Goal: Task Accomplishment & Management: Use online tool/utility

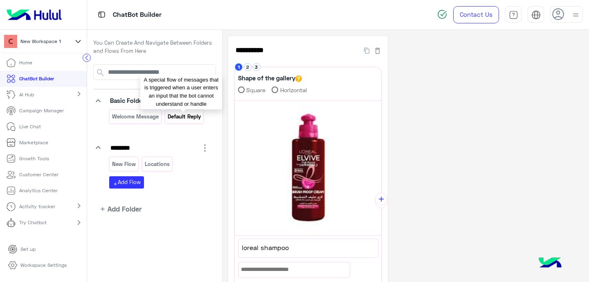
click at [181, 114] on p "Default reply" at bounding box center [184, 116] width 34 height 9
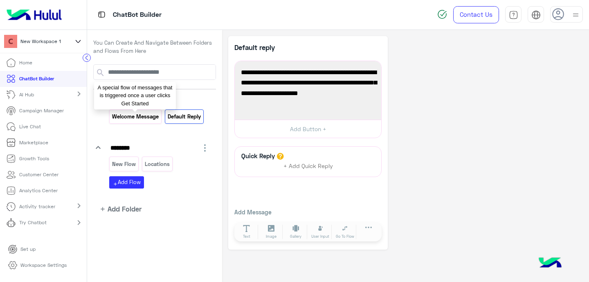
click at [133, 119] on p "Welcome Message" at bounding box center [136, 116] width 48 height 9
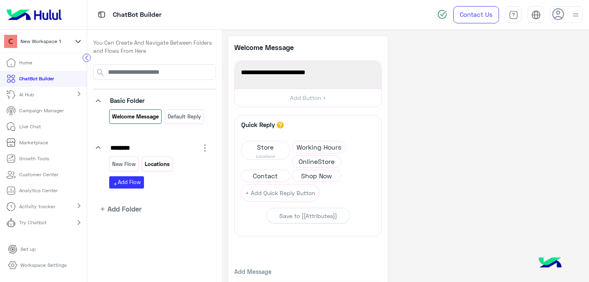
click at [154, 162] on p "Locations" at bounding box center [157, 163] width 26 height 9
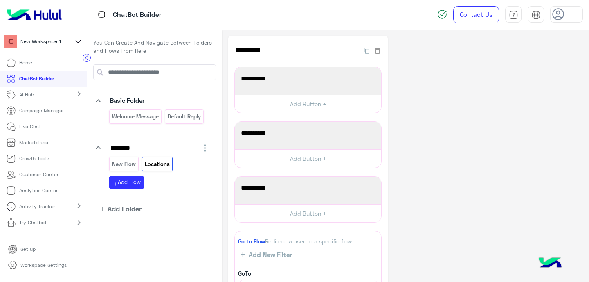
click at [203, 146] on icon "button" at bounding box center [205, 148] width 10 height 10
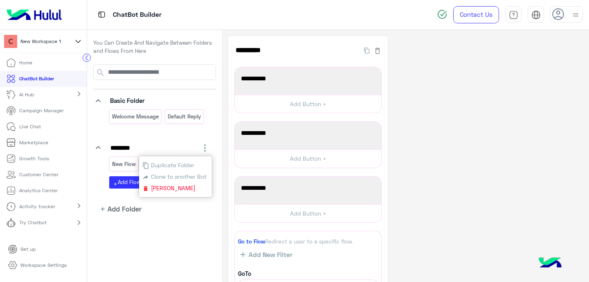
click at [186, 145] on div "******** Duplicate Folder Clone to another Bot Delete Folder" at bounding box center [159, 147] width 101 height 11
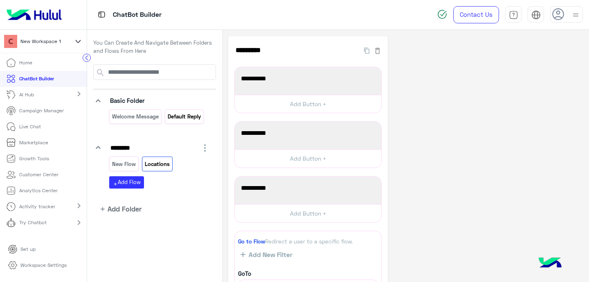
click at [182, 119] on p "Default reply" at bounding box center [184, 116] width 34 height 9
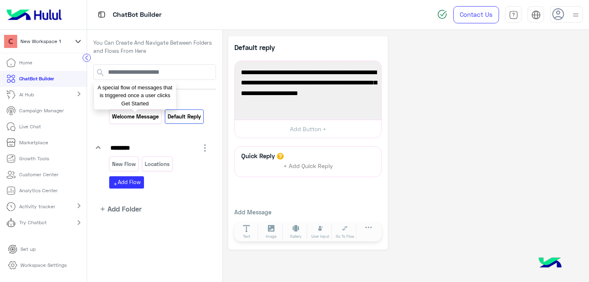
click at [145, 113] on p "Welcome Message" at bounding box center [136, 116] width 48 height 9
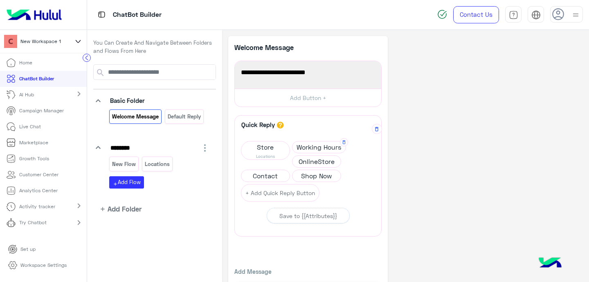
click at [310, 148] on span "Working Hours" at bounding box center [319, 146] width 53 height 11
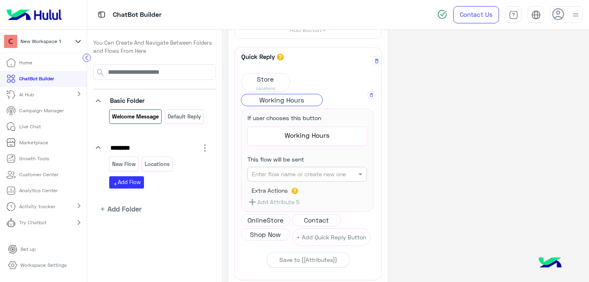
scroll to position [96, 0]
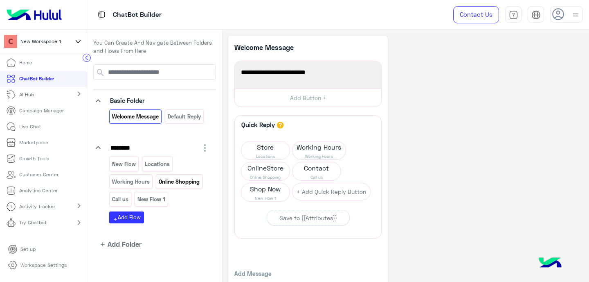
click at [164, 177] on p "Online Shopping" at bounding box center [179, 181] width 42 height 9
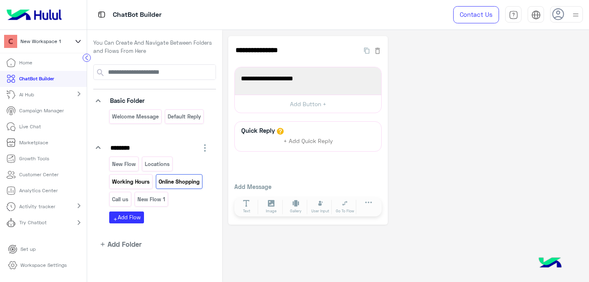
click at [125, 185] on p "Working Hours" at bounding box center [131, 181] width 39 height 9
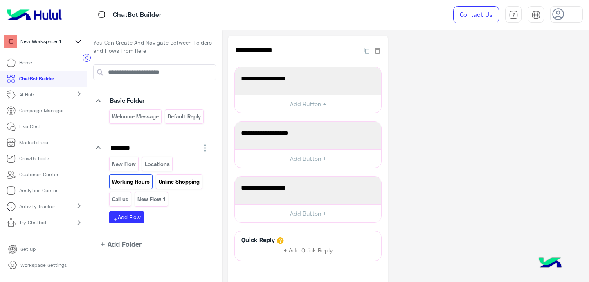
click at [166, 177] on p "Online Shopping" at bounding box center [179, 181] width 42 height 9
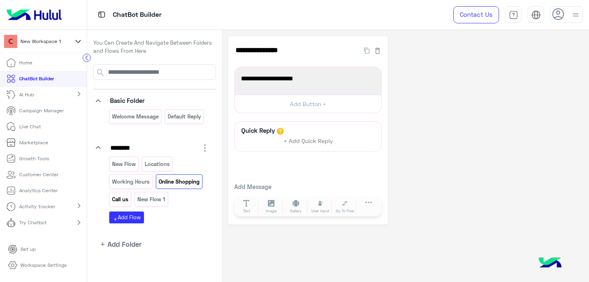
click at [120, 202] on p "Call us" at bounding box center [121, 198] width 18 height 9
click at [145, 200] on p "New Flow 1" at bounding box center [151, 198] width 29 height 9
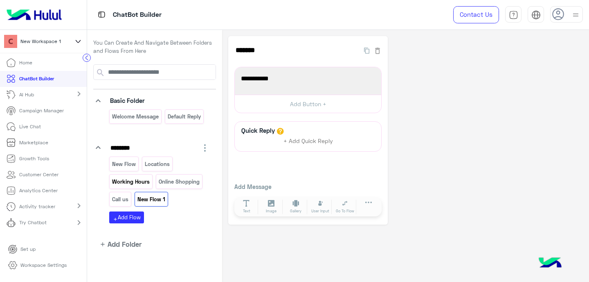
click at [123, 185] on p "Working Hours" at bounding box center [131, 181] width 39 height 9
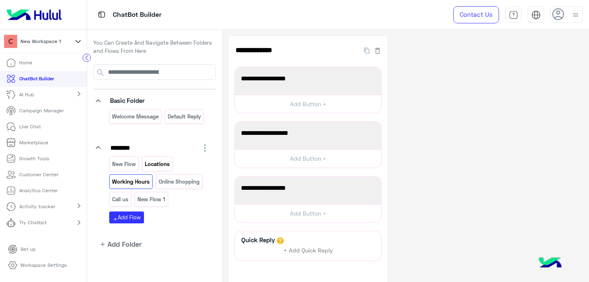
click at [156, 161] on p "Locations" at bounding box center [157, 163] width 26 height 9
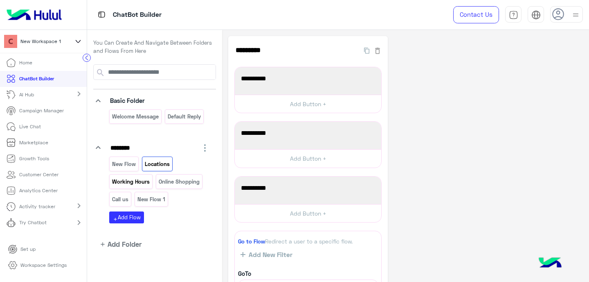
click at [124, 181] on p "Working Hours" at bounding box center [131, 181] width 39 height 9
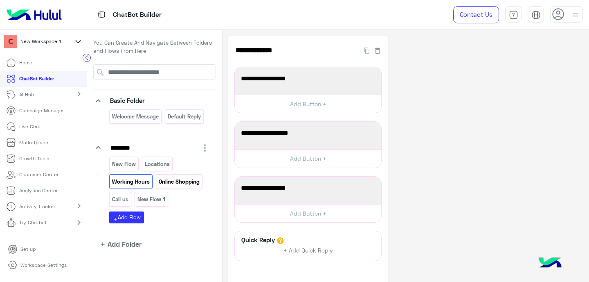
click at [166, 180] on p "Online Shopping" at bounding box center [179, 181] width 42 height 9
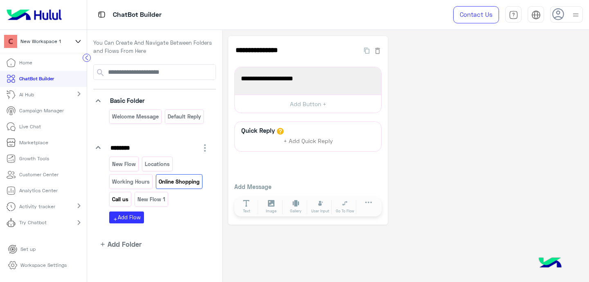
click at [117, 200] on p "Call us" at bounding box center [121, 198] width 18 height 9
click at [154, 163] on p "Locations" at bounding box center [157, 163] width 26 height 9
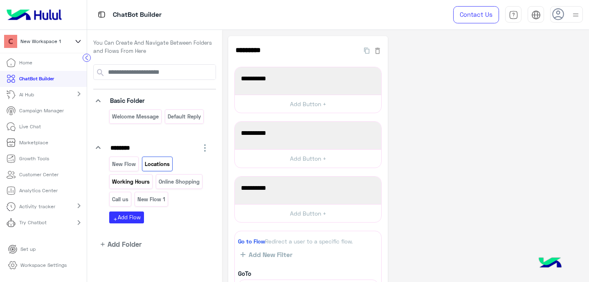
click at [127, 182] on p "Working Hours" at bounding box center [131, 181] width 39 height 9
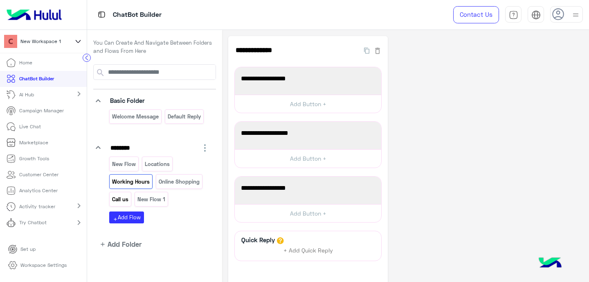
click at [124, 202] on p "Call us" at bounding box center [121, 198] width 18 height 9
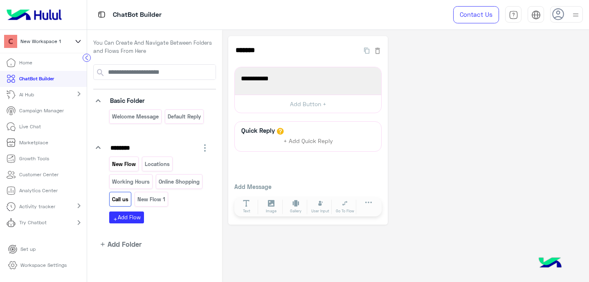
click at [122, 165] on p "New Flow" at bounding box center [124, 163] width 25 height 9
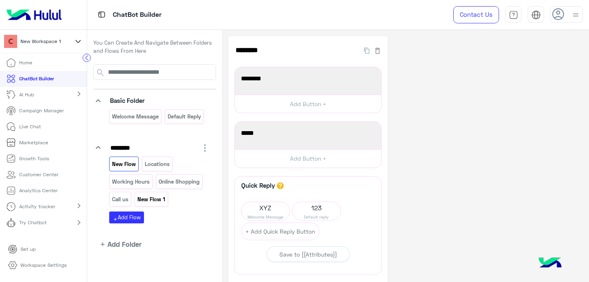
click at [146, 197] on p "New Flow 1" at bounding box center [151, 198] width 29 height 9
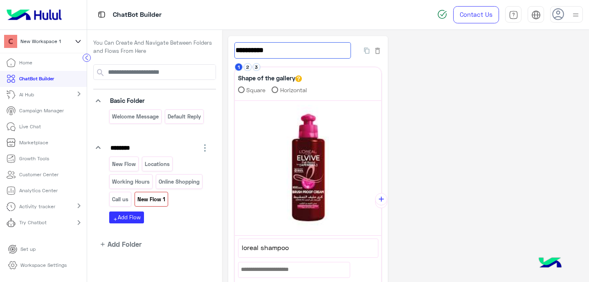
click at [257, 52] on input "**********" at bounding box center [293, 50] width 117 height 16
drag, startPoint x: 257, startPoint y: 52, endPoint x: 257, endPoint y: 47, distance: 4.1
click at [257, 51] on input "**********" at bounding box center [293, 50] width 117 height 16
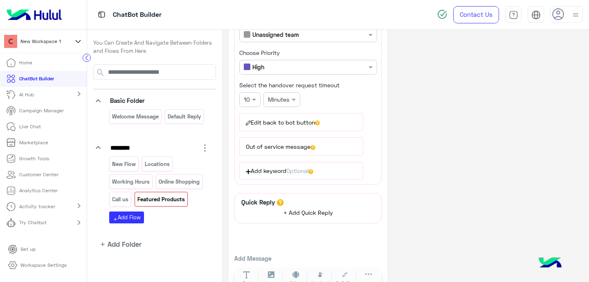
type input "**********"
click at [296, 211] on span "+ Add Quick Reply" at bounding box center [309, 212] width 50 height 7
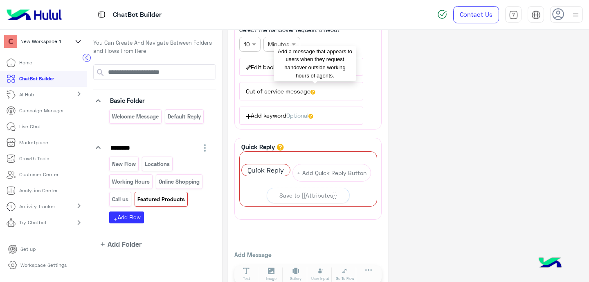
scroll to position [437, 0]
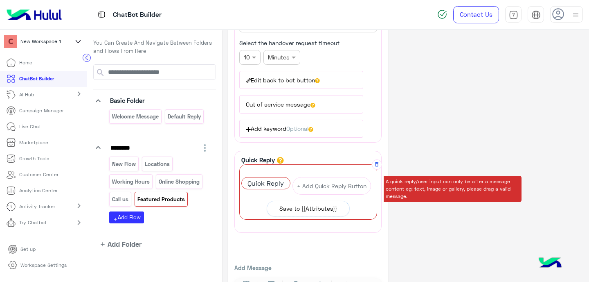
click at [293, 207] on div "Save to {{Attributes}}" at bounding box center [309, 208] width 58 height 9
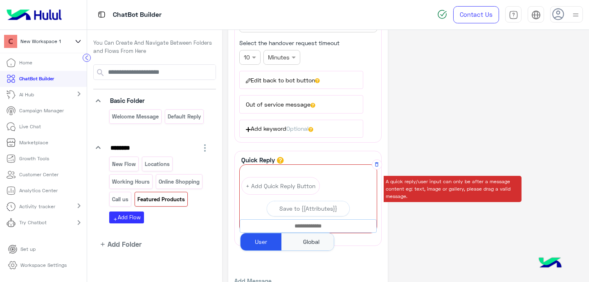
click at [304, 228] on input "text" at bounding box center [308, 225] width 136 height 9
click at [272, 240] on div "User" at bounding box center [261, 241] width 41 height 17
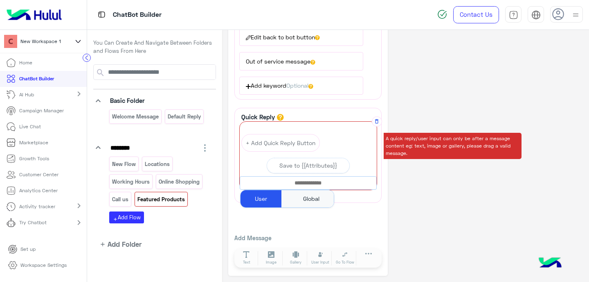
click at [312, 182] on input "text" at bounding box center [308, 182] width 136 height 9
click at [312, 166] on div "Save to {{Attributes}}" at bounding box center [309, 165] width 58 height 9
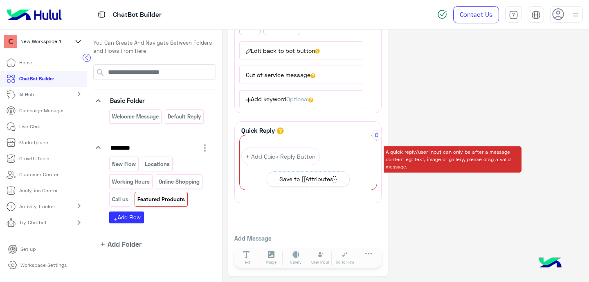
click at [314, 175] on div "Save to {{Attributes}}" at bounding box center [309, 178] width 58 height 9
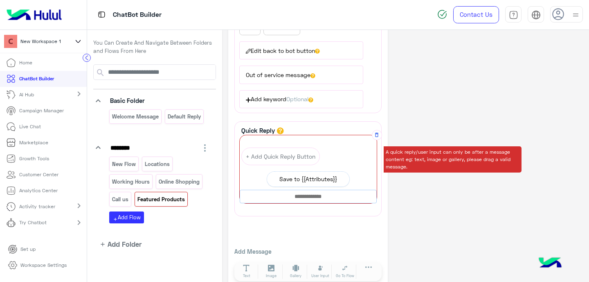
scroll to position [480, 0]
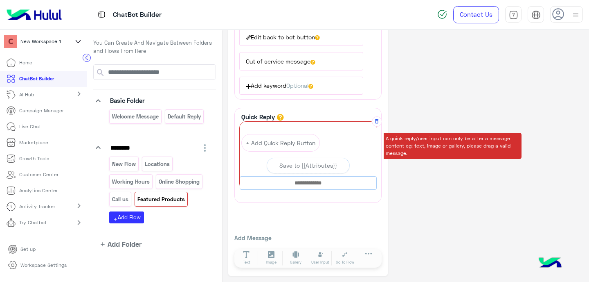
click at [310, 185] on input "text" at bounding box center [308, 182] width 136 height 9
click at [307, 183] on input "text" at bounding box center [308, 182] width 136 height 9
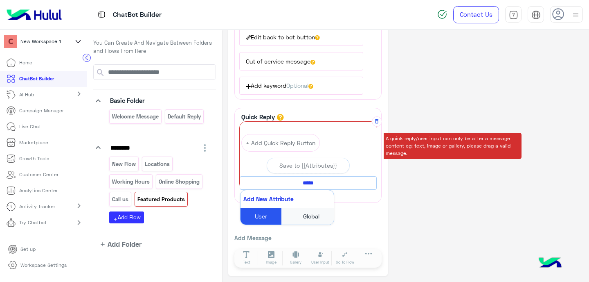
type input "****"
type input "**********"
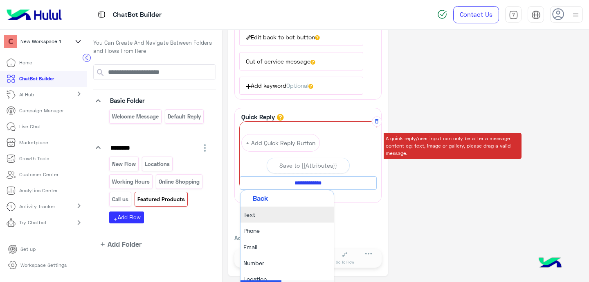
scroll to position [0, 0]
click at [257, 219] on li "Text" at bounding box center [287, 214] width 93 height 16
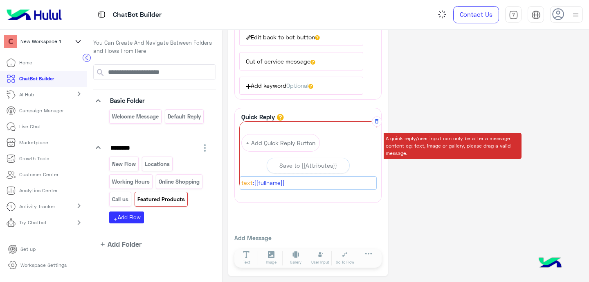
scroll to position [467, 0]
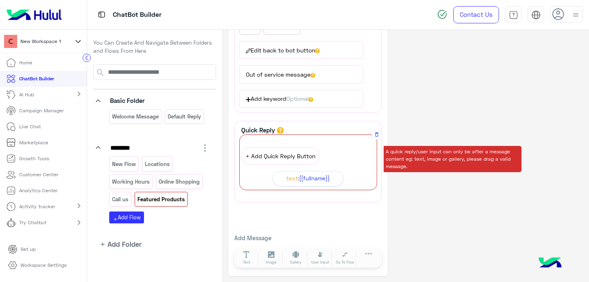
click at [282, 160] on button "+ Add Quick Reply Button" at bounding box center [280, 156] width 79 height 18
click at [266, 151] on span "Quick Reply" at bounding box center [266, 152] width 48 height 11
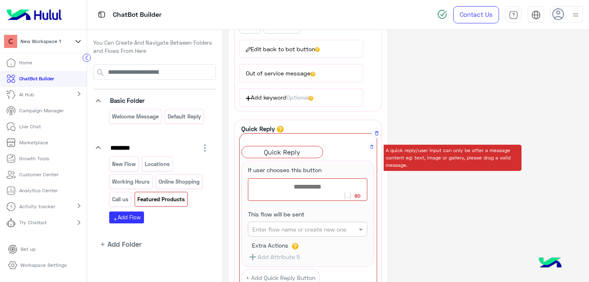
scroll to position [468, 0]
click at [373, 147] on icon at bounding box center [372, 146] width 5 height 5
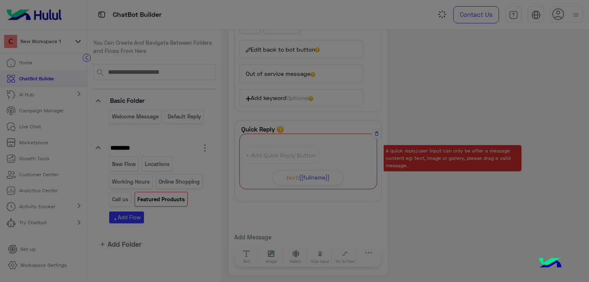
scroll to position [467, 0]
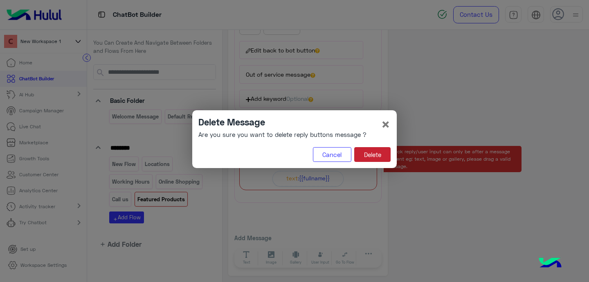
click at [365, 153] on button "Delete" at bounding box center [372, 154] width 36 height 15
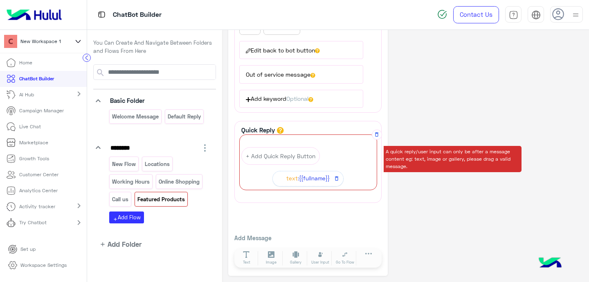
click at [311, 177] on span ":{{fullname}}" at bounding box center [314, 178] width 32 height 9
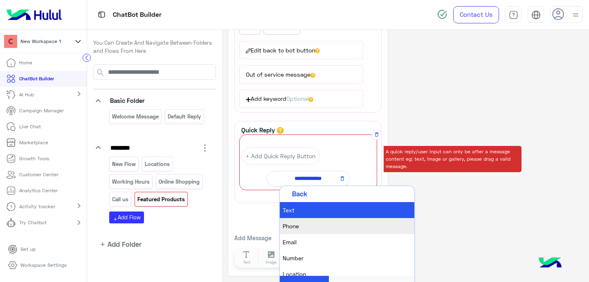
click at [301, 222] on li "Phone" at bounding box center [347, 226] width 135 height 16
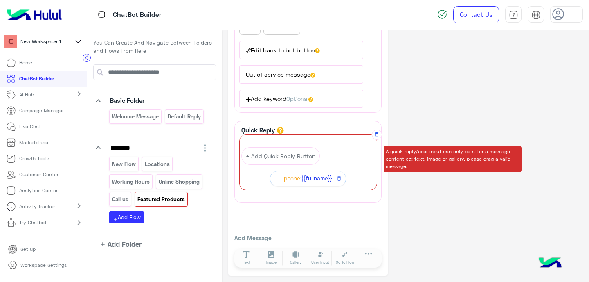
click at [317, 180] on span ":{{fullname}}" at bounding box center [316, 178] width 32 height 9
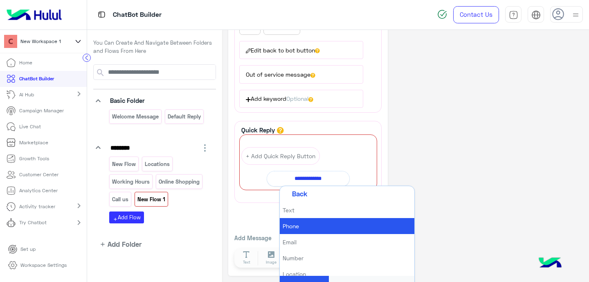
click at [299, 211] on li "Text" at bounding box center [347, 210] width 135 height 16
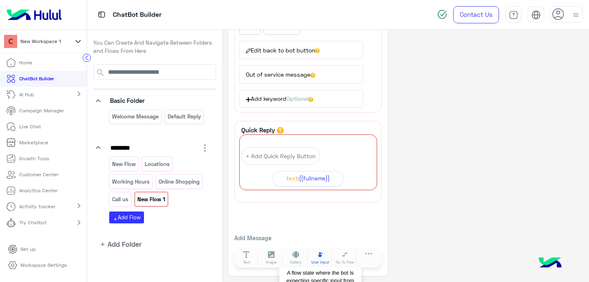
click at [315, 259] on span "User Input" at bounding box center [320, 262] width 18 height 6
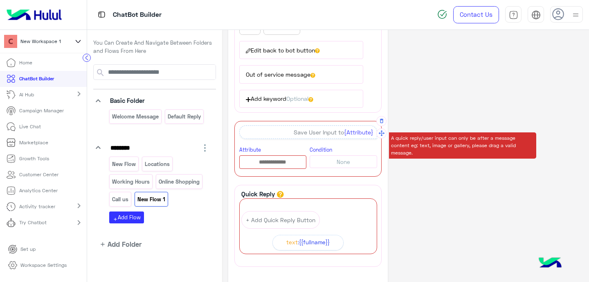
click at [349, 132] on span "{Attribute}" at bounding box center [358, 132] width 29 height 7
click at [277, 159] on input "text" at bounding box center [273, 162] width 67 height 9
click at [277, 178] on span "Text" at bounding box center [280, 177] width 11 height 7
click at [323, 161] on button "None" at bounding box center [344, 161] width 68 height 13
click at [332, 164] on button "None" at bounding box center [344, 161] width 68 height 13
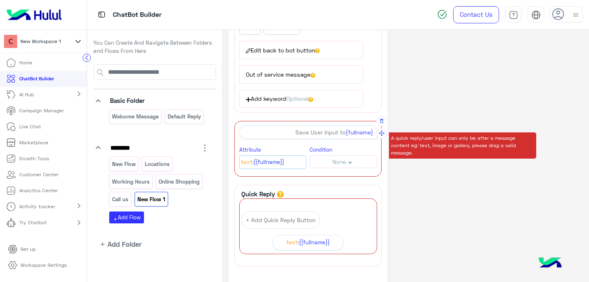
click at [323, 132] on div "Save User Input to {fullname}" at bounding box center [308, 131] width 138 height 13
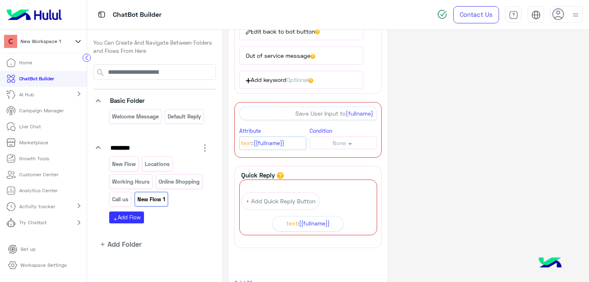
scroll to position [530, 0]
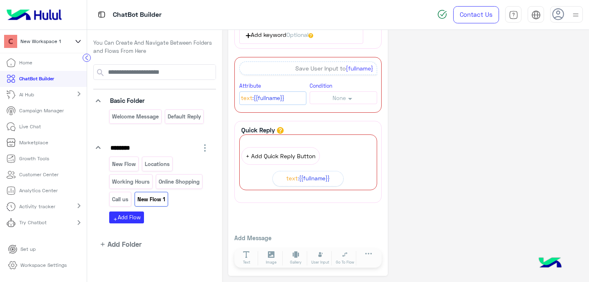
click at [277, 156] on button "+ Add Quick Reply Button" at bounding box center [280, 156] width 79 height 18
click at [276, 153] on span "Quick Reply" at bounding box center [266, 152] width 48 height 11
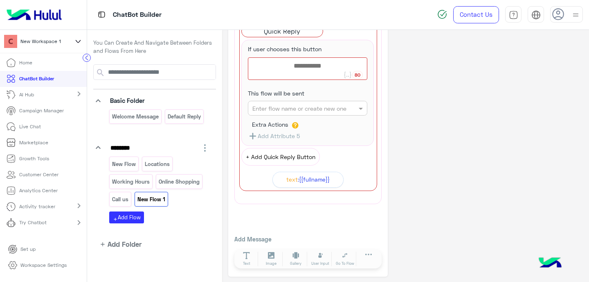
scroll to position [652, 0]
click at [276, 138] on button "Add Attribute 5" at bounding box center [274, 136] width 52 height 10
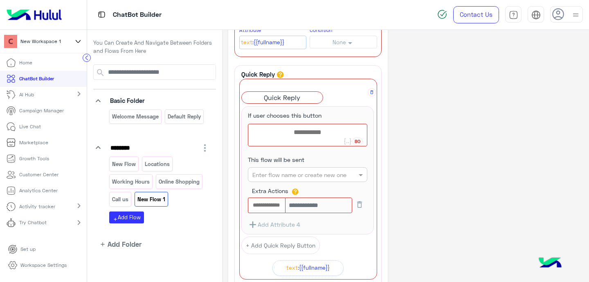
scroll to position [586, 0]
click at [372, 92] on icon at bounding box center [372, 92] width 5 height 5
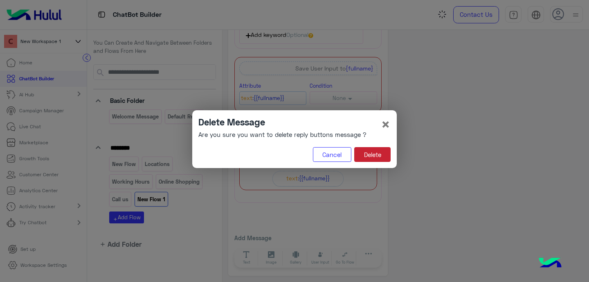
click at [364, 152] on button "Delete" at bounding box center [372, 154] width 36 height 15
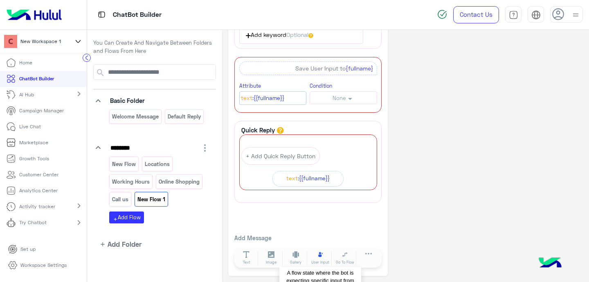
click at [320, 252] on icon at bounding box center [320, 254] width 5 height 5
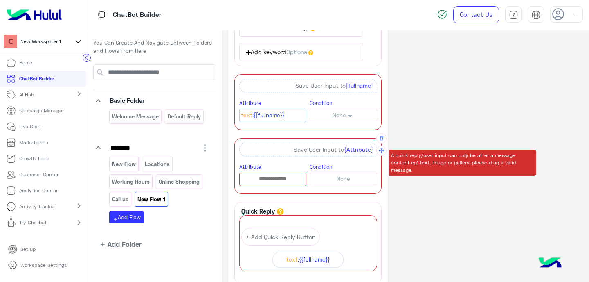
scroll to position [502, 0]
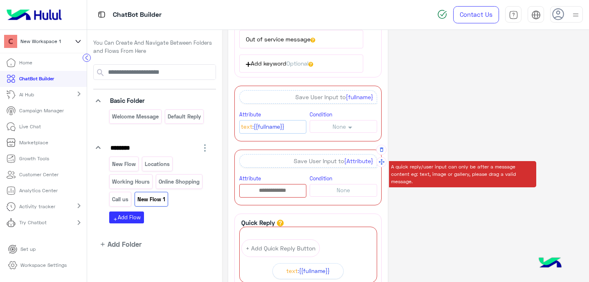
click at [354, 160] on span "{Attribute}" at bounding box center [358, 160] width 29 height 7
click at [264, 193] on input "text" at bounding box center [273, 190] width 67 height 9
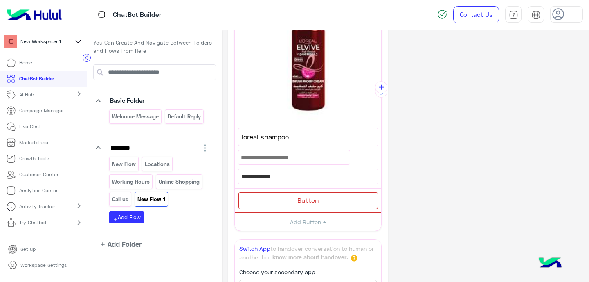
scroll to position [111, 0]
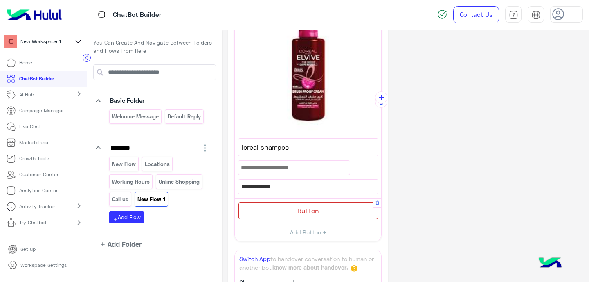
click at [318, 210] on span "Button" at bounding box center [309, 210] width 22 height 8
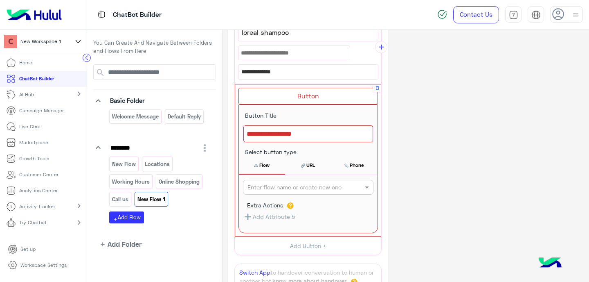
scroll to position [235, 0]
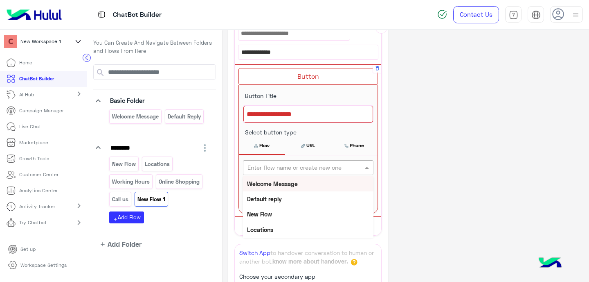
click at [286, 171] on div "Enter flow name or create new one" at bounding box center [295, 167] width 94 height 9
click at [286, 170] on input "text" at bounding box center [295, 167] width 95 height 9
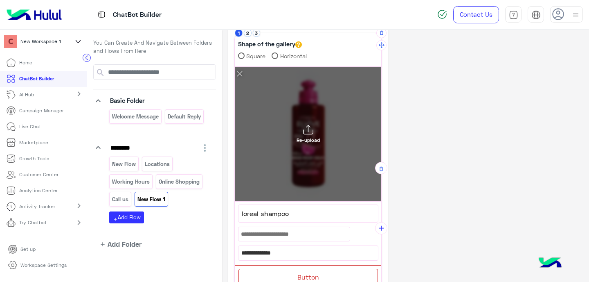
scroll to position [0, 0]
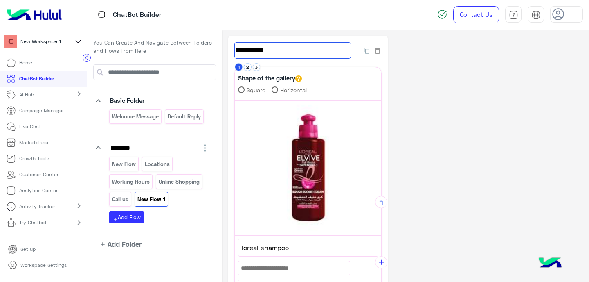
click at [253, 47] on input "**********" at bounding box center [293, 50] width 117 height 16
type input "********"
click at [185, 234] on app-playground-folders "keyboard_arrow_down Basic Folder Welcome Message Default reply keyboard_arrow_d…" at bounding box center [154, 156] width 123 height 185
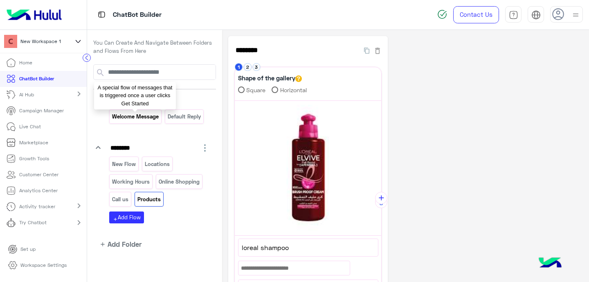
click at [134, 115] on p "Welcome Message" at bounding box center [136, 116] width 48 height 9
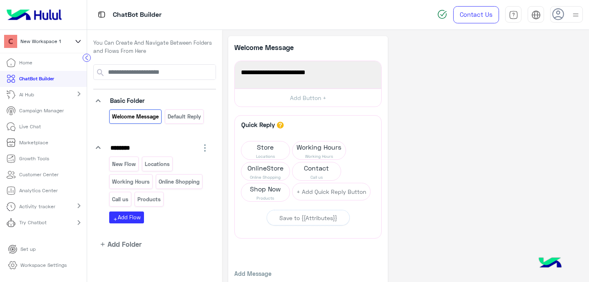
click at [32, 224] on p "Try Chatbot" at bounding box center [32, 222] width 27 height 7
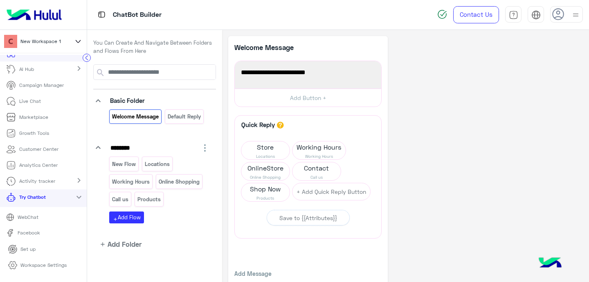
scroll to position [26, 0]
click at [29, 217] on p "WebChat" at bounding box center [27, 216] width 27 height 7
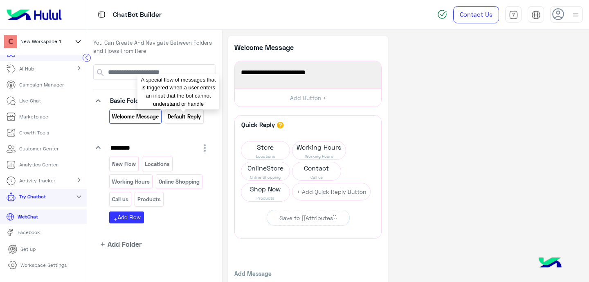
click at [184, 117] on p "Default reply" at bounding box center [184, 116] width 34 height 9
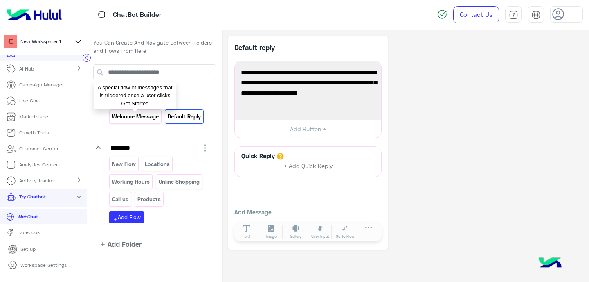
click at [131, 114] on p "Welcome Message" at bounding box center [136, 116] width 48 height 9
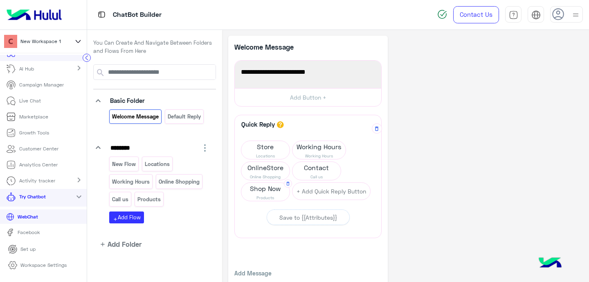
scroll to position [0, 0]
click at [125, 163] on p "New Flow" at bounding box center [124, 163] width 25 height 9
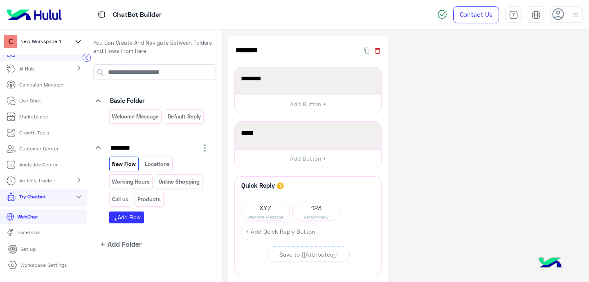
click at [374, 50] on icon "button" at bounding box center [378, 51] width 8 height 8
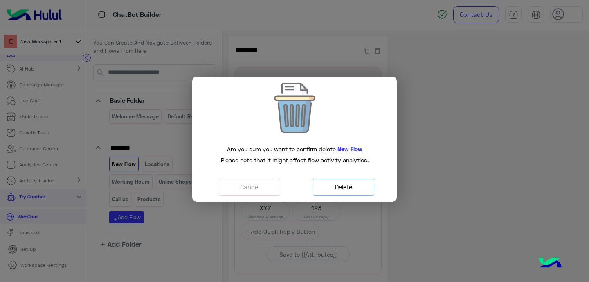
click at [354, 186] on button "Delete" at bounding box center [343, 186] width 61 height 17
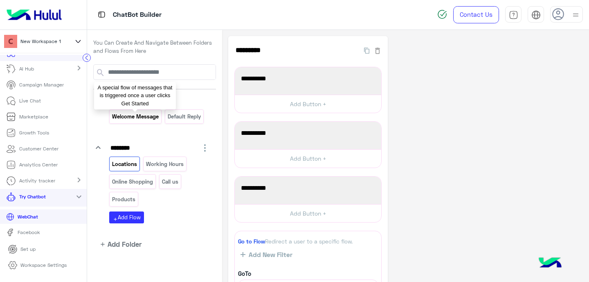
click at [136, 115] on p "Welcome Message" at bounding box center [136, 116] width 48 height 9
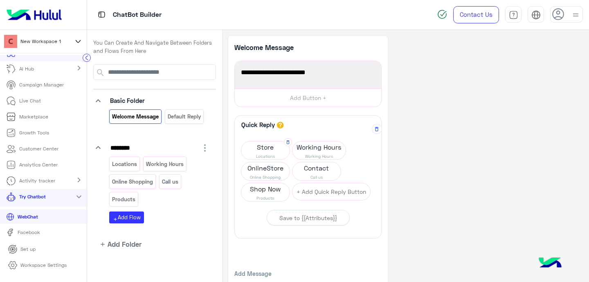
click at [262, 154] on span "Locations" at bounding box center [265, 156] width 48 height 7
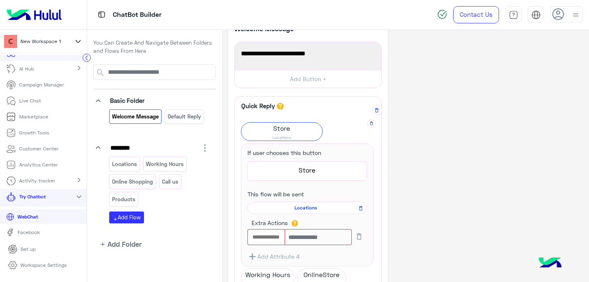
scroll to position [64, 0]
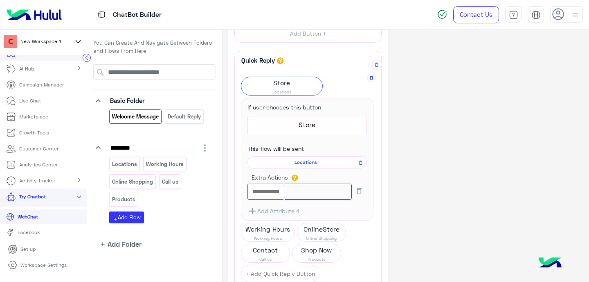
click at [316, 190] on input "text" at bounding box center [318, 191] width 67 height 16
click at [267, 190] on input "text" at bounding box center [266, 191] width 37 height 9
click at [441, 212] on div "**********" at bounding box center [405, 180] width 355 height 417
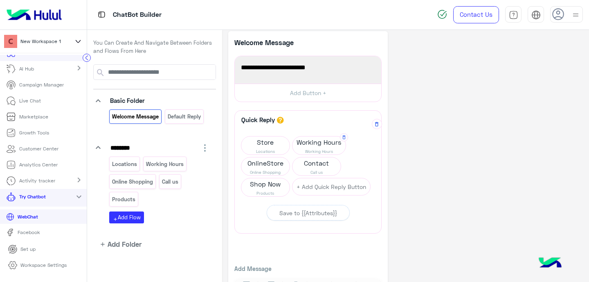
scroll to position [0, 0]
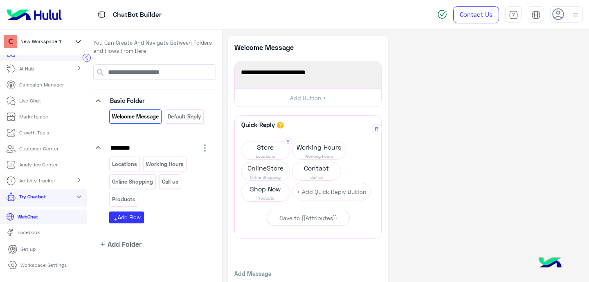
click at [268, 152] on span "Store" at bounding box center [265, 146] width 48 height 11
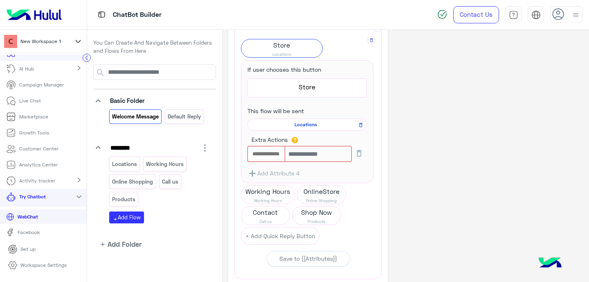
scroll to position [68, 0]
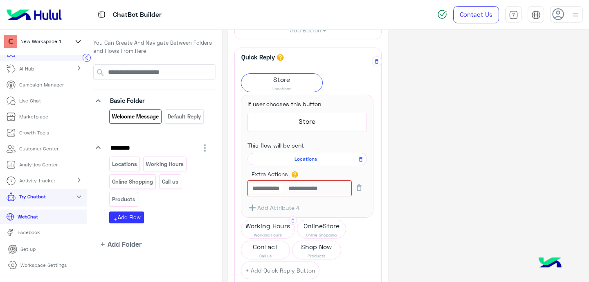
click at [266, 230] on span "Working Hours" at bounding box center [267, 225] width 53 height 11
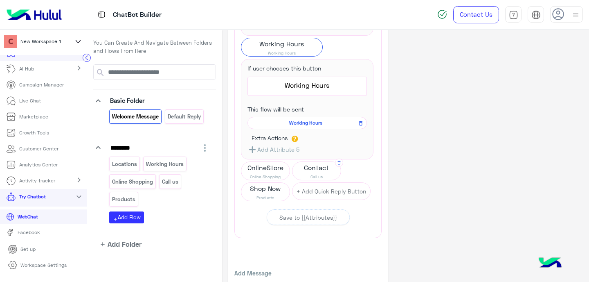
scroll to position [250, 0]
click at [304, 172] on span "Call us" at bounding box center [317, 175] width 48 height 7
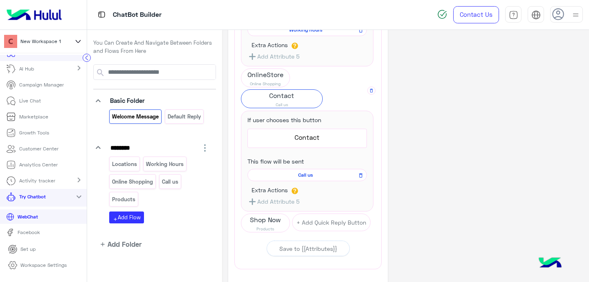
scroll to position [365, 0]
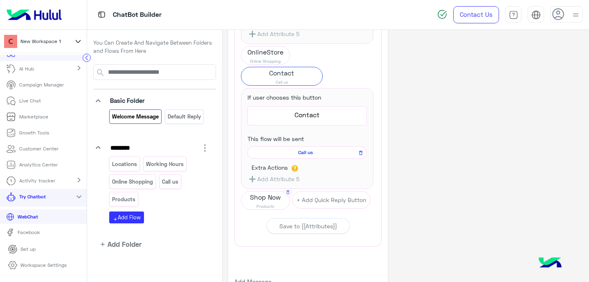
click at [263, 200] on span "Shop Now" at bounding box center [265, 196] width 48 height 11
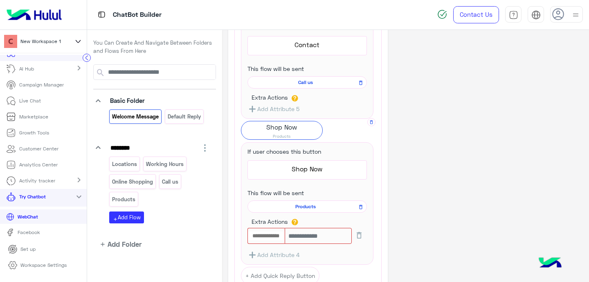
scroll to position [470, 0]
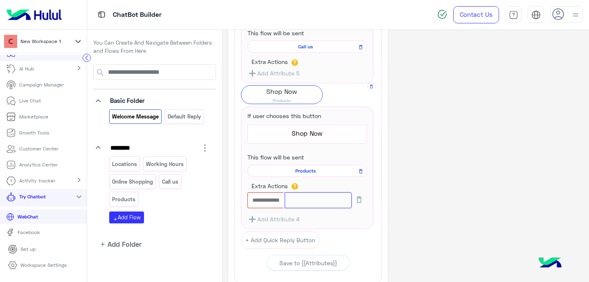
click at [248, 219] on icon "button" at bounding box center [253, 219] width 10 height 10
click at [254, 219] on icon "button" at bounding box center [253, 219] width 10 height 10
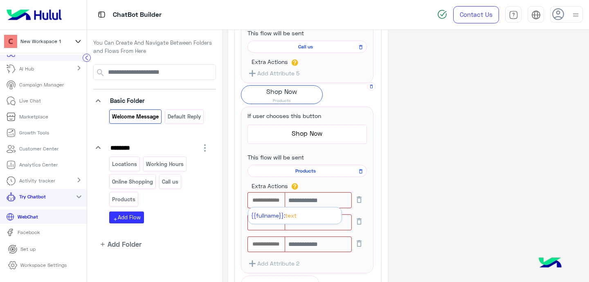
click at [269, 199] on input "text" at bounding box center [266, 200] width 37 height 9
click at [279, 214] on span "{{fullname}}:" at bounding box center [268, 215] width 34 height 7
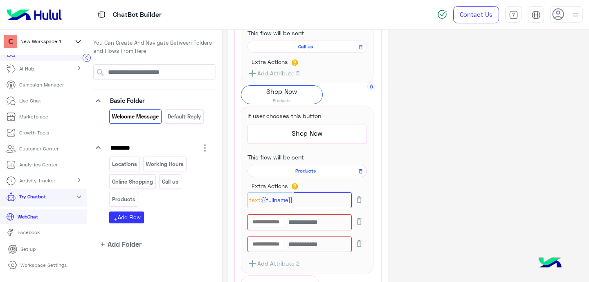
click at [316, 202] on input "text" at bounding box center [323, 200] width 59 height 16
click at [258, 219] on input "text" at bounding box center [266, 221] width 37 height 9
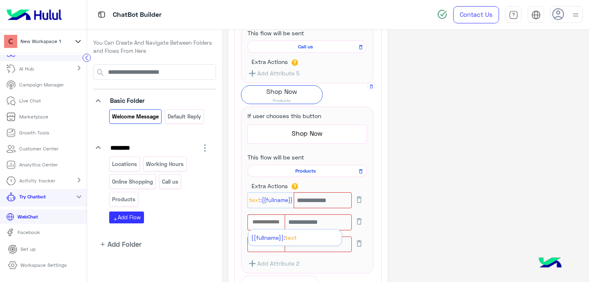
click at [364, 200] on button at bounding box center [359, 199] width 15 height 14
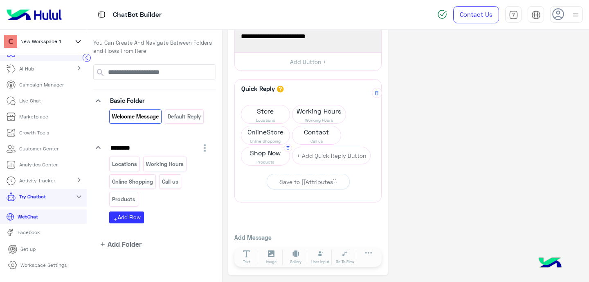
click at [255, 159] on span "Products" at bounding box center [265, 161] width 48 height 7
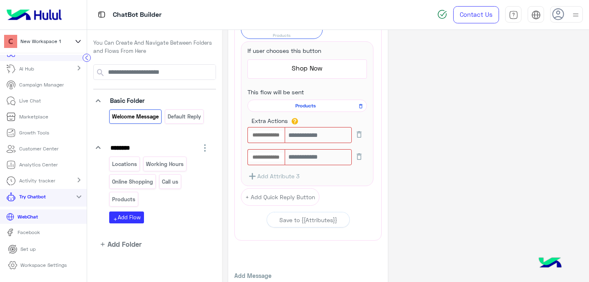
scroll to position [123, 0]
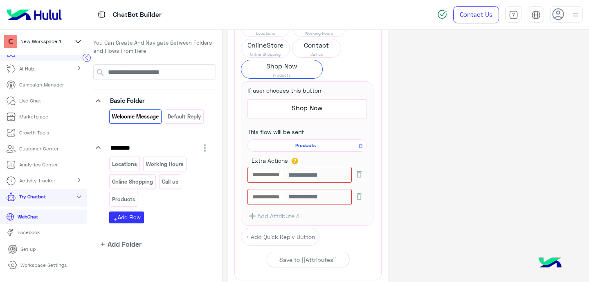
click at [361, 176] on icon at bounding box center [359, 174] width 5 height 7
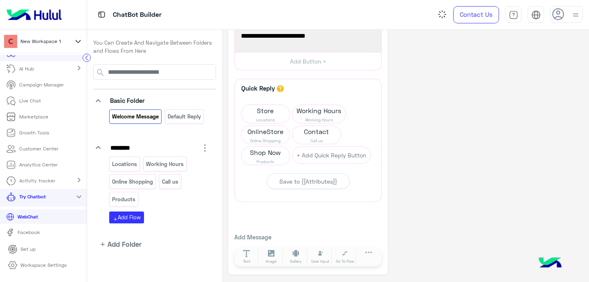
scroll to position [36, 0]
click at [264, 158] on span "Products" at bounding box center [265, 161] width 48 height 7
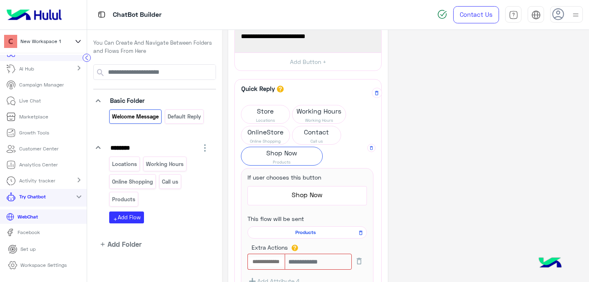
scroll to position [123, 0]
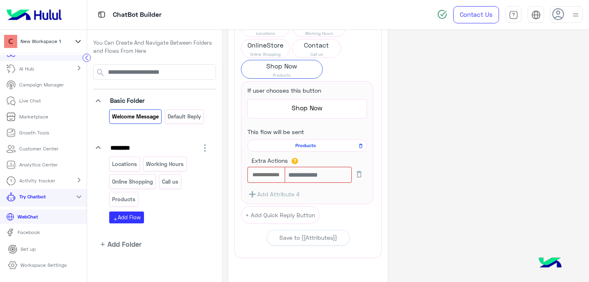
click at [356, 175] on button at bounding box center [359, 174] width 15 height 14
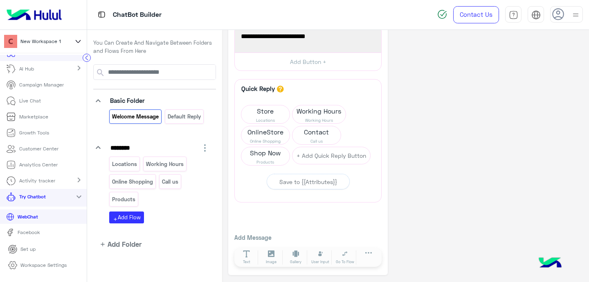
scroll to position [0, 0]
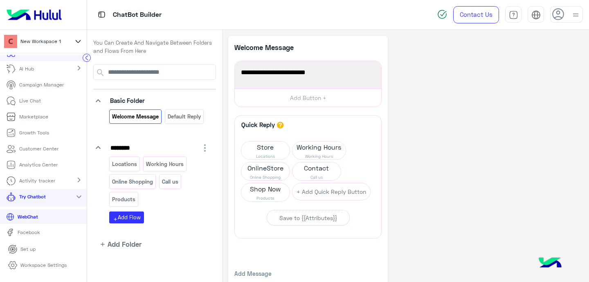
click at [41, 218] on link "WebChat" at bounding box center [43, 216] width 87 height 14
click at [130, 116] on p "Welcome Message" at bounding box center [136, 116] width 48 height 9
click at [285, 98] on button "Add Button +" at bounding box center [308, 97] width 147 height 18
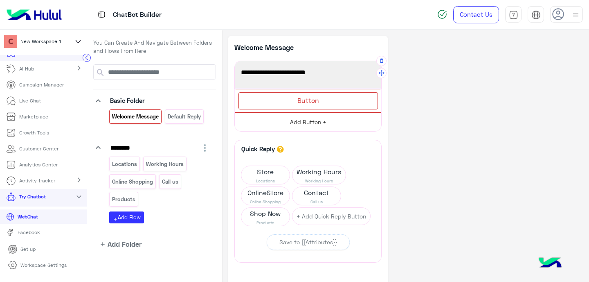
click at [285, 98] on div "Button" at bounding box center [309, 100] width 140 height 17
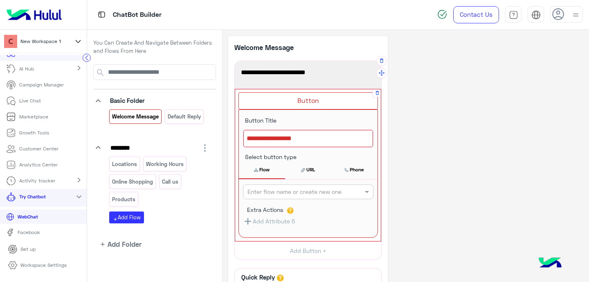
click at [294, 195] on input "text" at bounding box center [295, 191] width 95 height 9
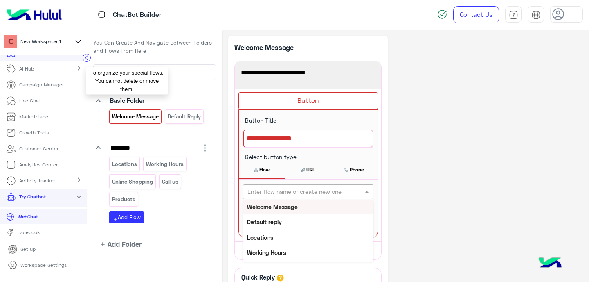
scroll to position [2, 0]
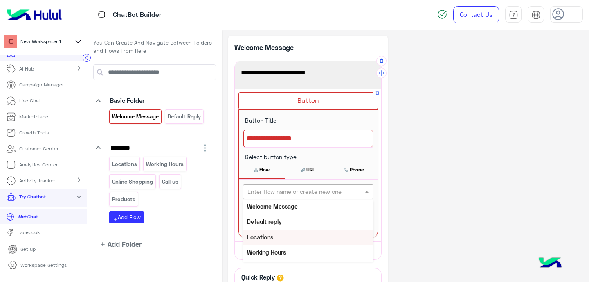
click at [278, 240] on div "Locations" at bounding box center [308, 236] width 131 height 15
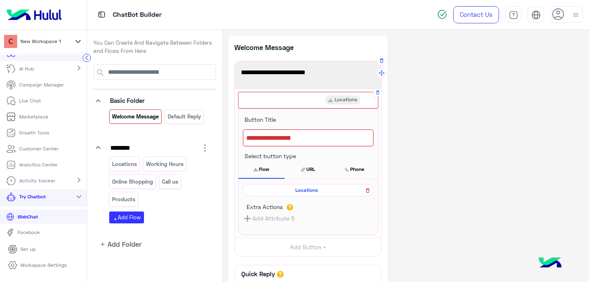
click at [370, 193] on icon at bounding box center [368, 190] width 6 height 10
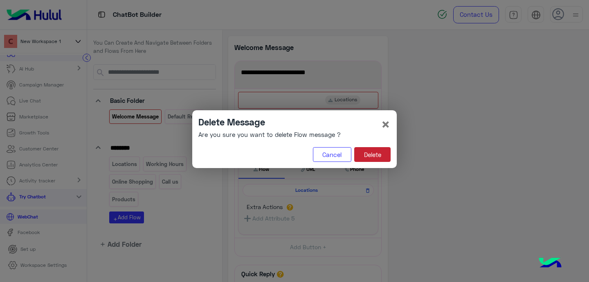
click at [370, 160] on button "Delete" at bounding box center [372, 154] width 36 height 15
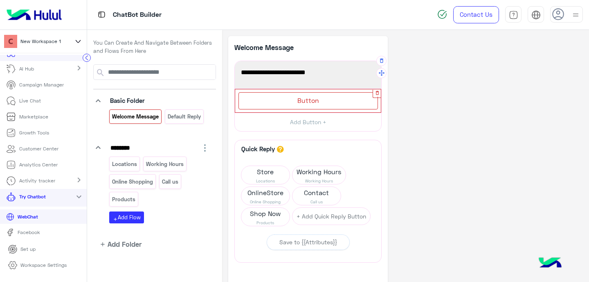
click at [377, 95] on icon "button" at bounding box center [377, 92] width 5 height 5
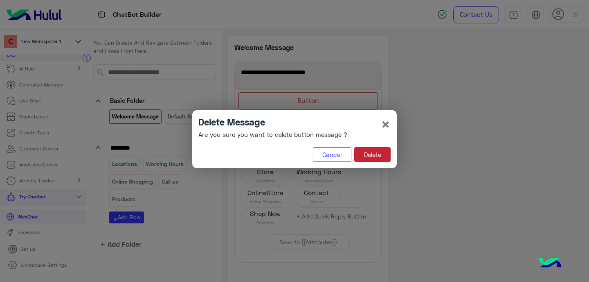
click at [363, 152] on button "Delete" at bounding box center [372, 154] width 36 height 15
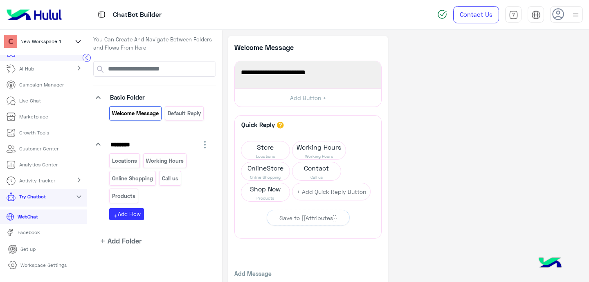
scroll to position [5, 0]
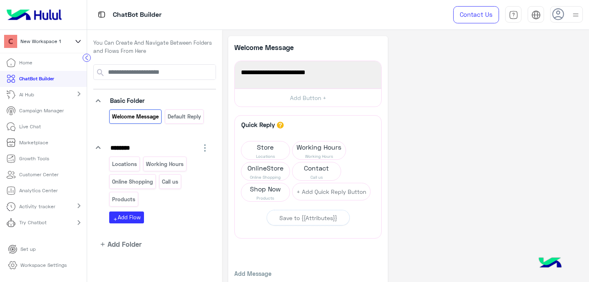
click at [542, 262] on img at bounding box center [550, 263] width 29 height 29
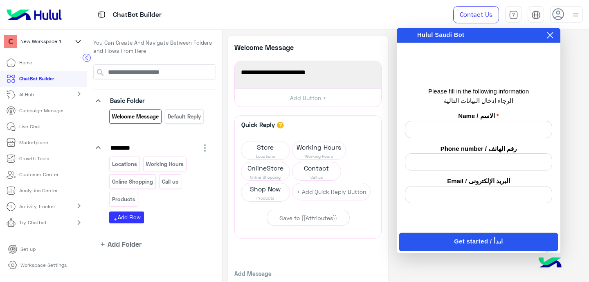
click at [551, 34] on icon at bounding box center [551, 35] width 6 height 6
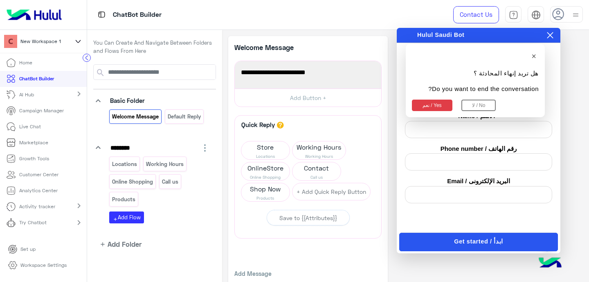
click at [440, 106] on button "نعم / Yes" at bounding box center [432, 104] width 41 height 11
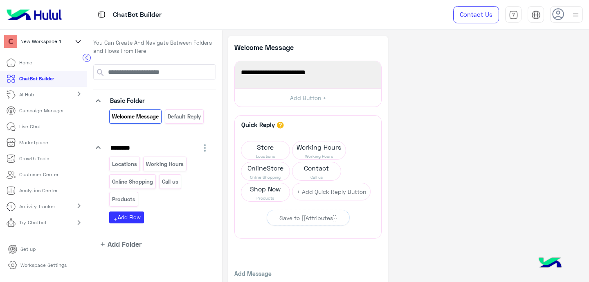
click at [32, 223] on p "Try Chatbot" at bounding box center [32, 222] width 27 height 7
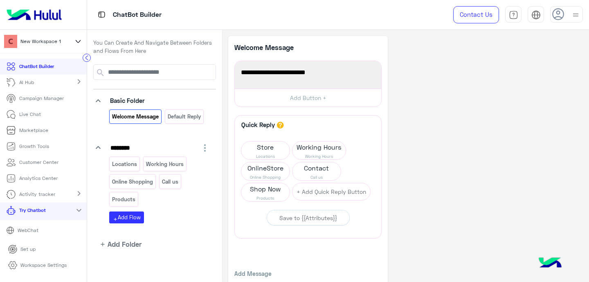
scroll to position [26, 0]
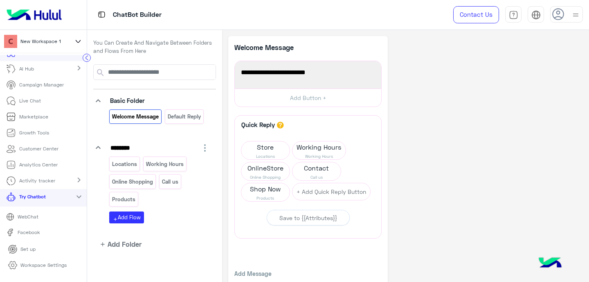
click at [33, 214] on p "WebChat" at bounding box center [27, 216] width 27 height 7
click at [544, 265] on img at bounding box center [550, 263] width 29 height 29
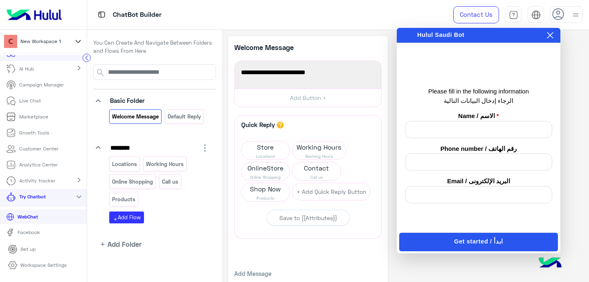
click at [552, 37] on icon at bounding box center [551, 35] width 6 height 6
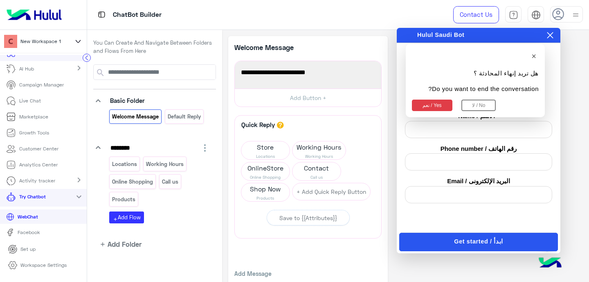
click at [439, 103] on button "نعم / Yes" at bounding box center [432, 104] width 41 height 11
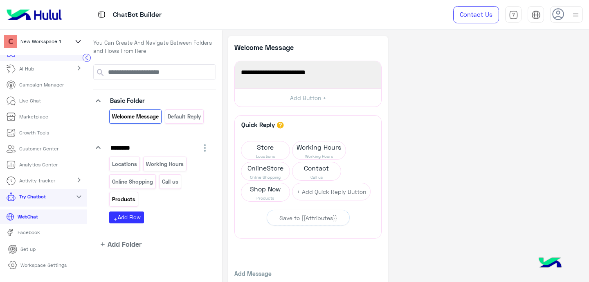
click at [121, 194] on p "Products" at bounding box center [124, 198] width 25 height 9
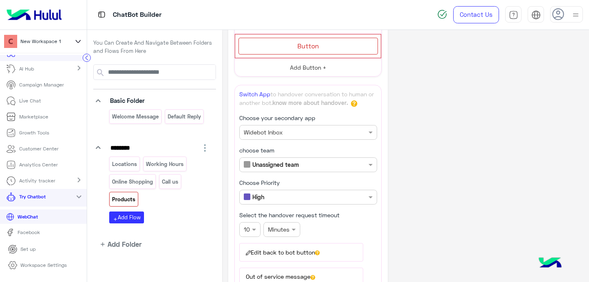
scroll to position [222, 0]
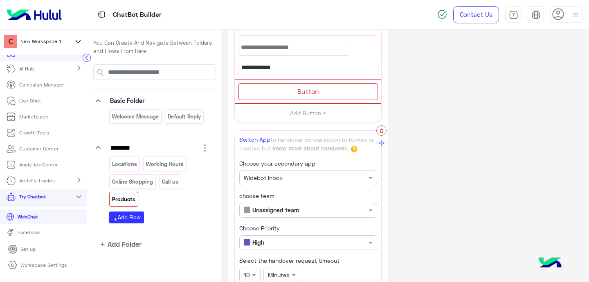
click at [383, 131] on icon "button" at bounding box center [382, 131] width 6 height 6
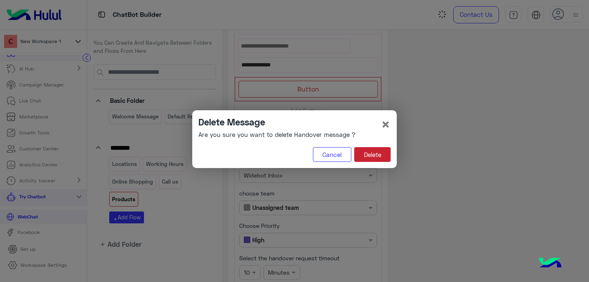
click at [367, 158] on button "Delete" at bounding box center [372, 154] width 36 height 15
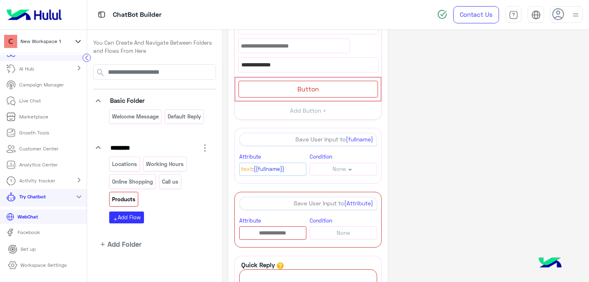
click at [382, 128] on div "**********" at bounding box center [308, 112] width 160 height 596
click at [380, 129] on icon "button" at bounding box center [382, 128] width 6 height 6
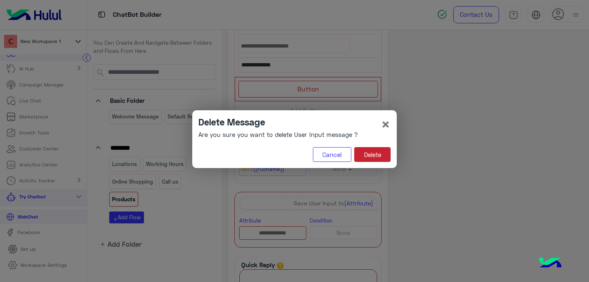
click at [362, 155] on button "Delete" at bounding box center [372, 154] width 36 height 15
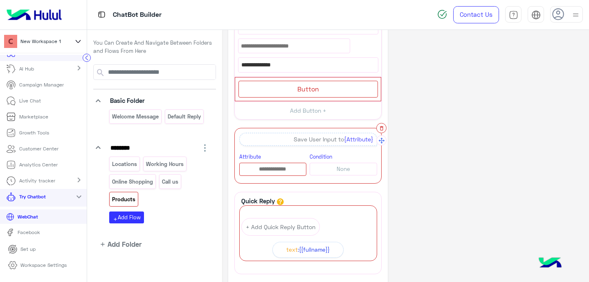
click at [379, 128] on icon "button" at bounding box center [382, 128] width 6 height 6
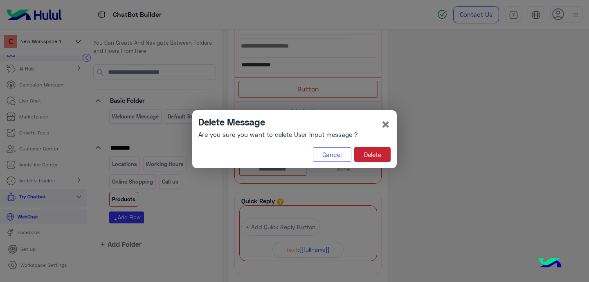
click at [365, 154] on button "Delete" at bounding box center [372, 154] width 36 height 15
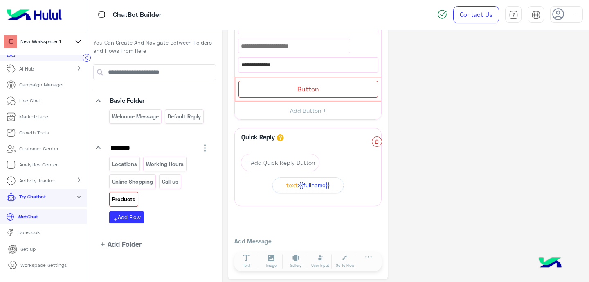
click at [376, 142] on icon "button" at bounding box center [377, 142] width 6 height 6
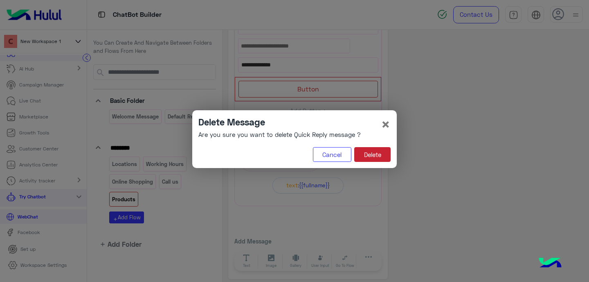
click at [370, 155] on button "Delete" at bounding box center [372, 154] width 36 height 15
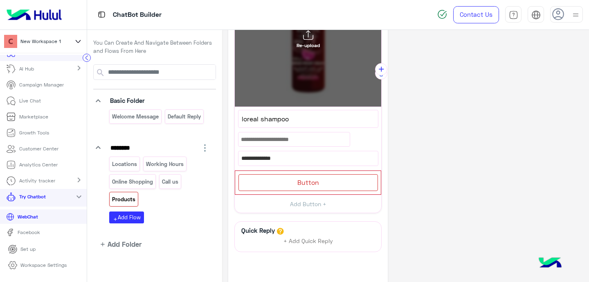
scroll to position [0, 0]
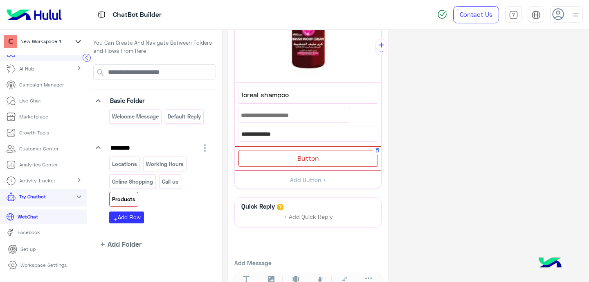
click at [322, 156] on div "Button" at bounding box center [309, 158] width 140 height 17
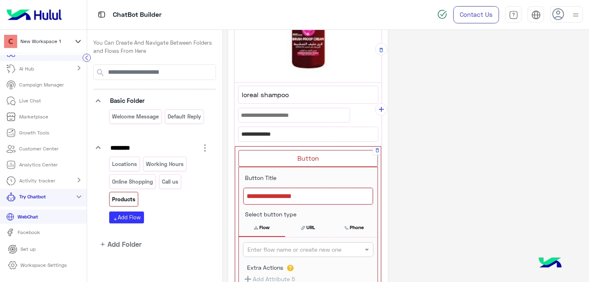
scroll to position [217, 0]
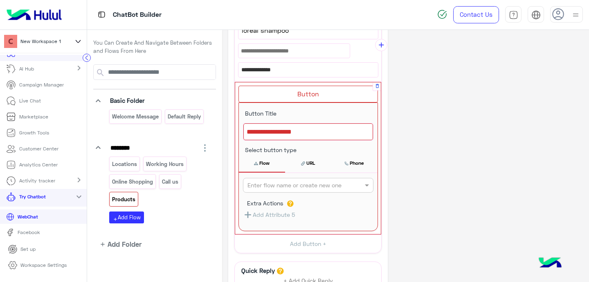
click at [287, 133] on div at bounding box center [309, 131] width 130 height 17
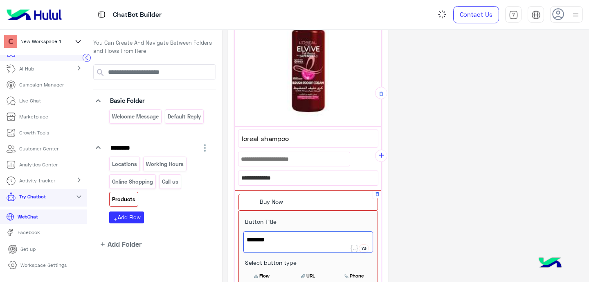
scroll to position [101, 0]
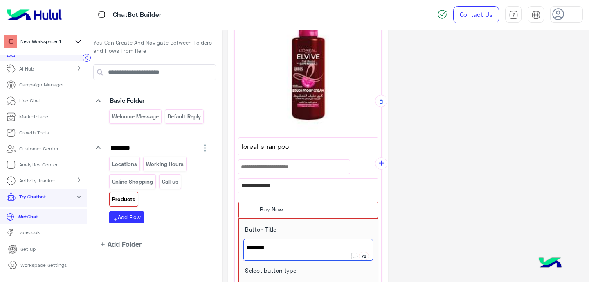
type textarea "*******"
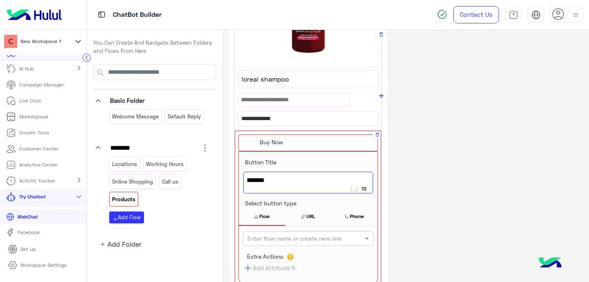
scroll to position [206, 0]
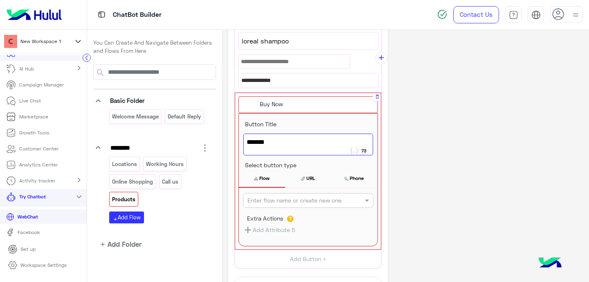
click at [289, 201] on input "text" at bounding box center [295, 200] width 95 height 9
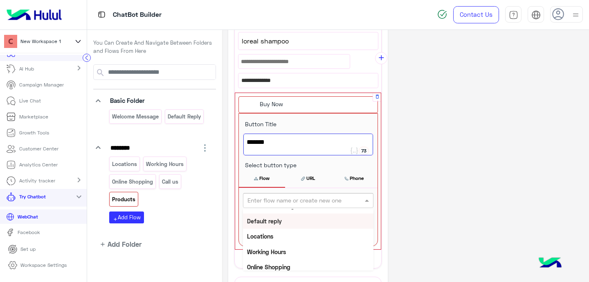
scroll to position [45, 0]
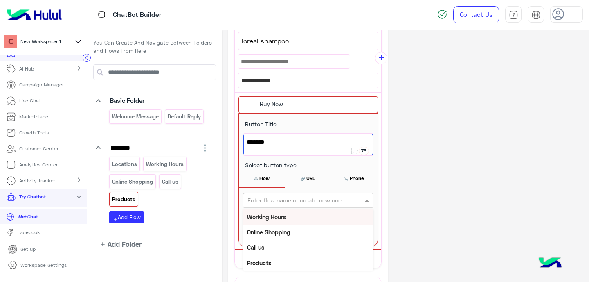
click at [489, 211] on div "**********" at bounding box center [405, 105] width 355 height 550
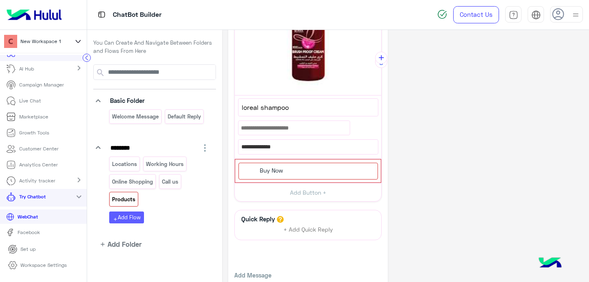
click at [135, 220] on button "add Add Flow" at bounding box center [126, 217] width 35 height 12
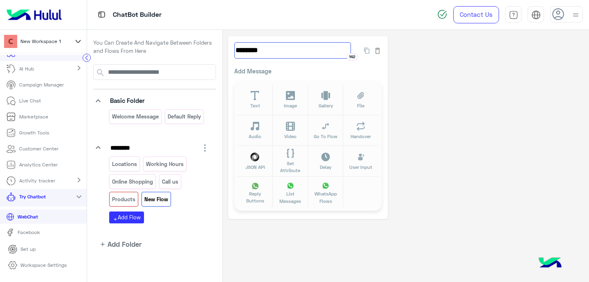
click at [255, 49] on input "********" at bounding box center [293, 50] width 117 height 16
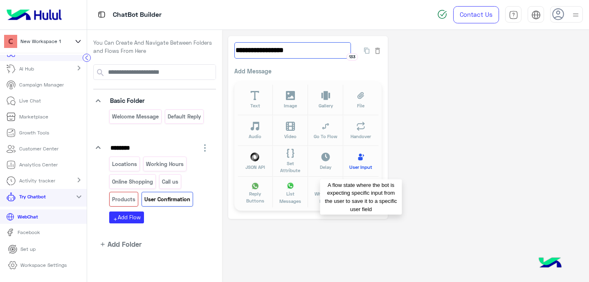
type input "**********"
click at [352, 161] on button "User Input" at bounding box center [360, 161] width 35 height 31
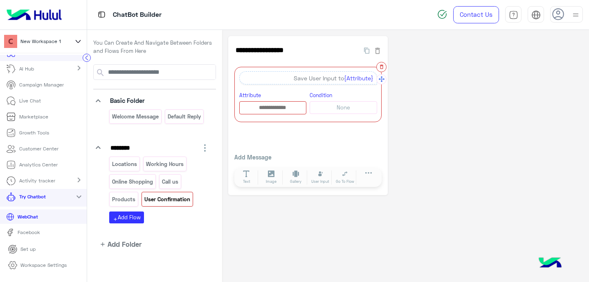
click at [382, 67] on icon "button" at bounding box center [382, 67] width 6 height 6
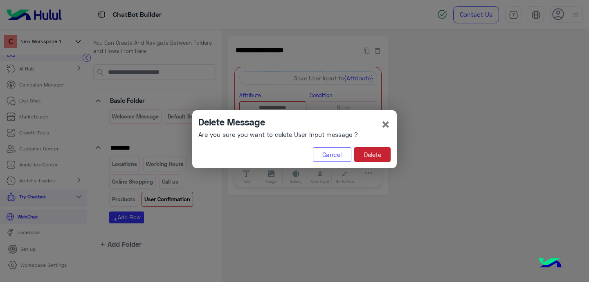
click at [368, 153] on button "Delete" at bounding box center [372, 154] width 36 height 15
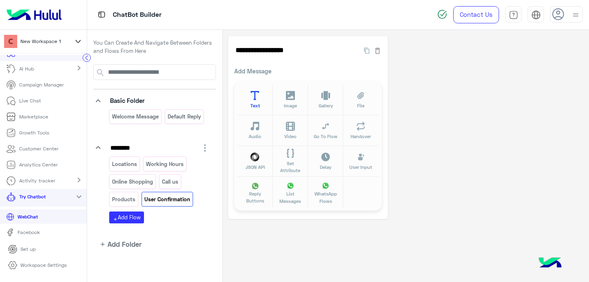
click at [250, 99] on button "Text" at bounding box center [255, 99] width 35 height 31
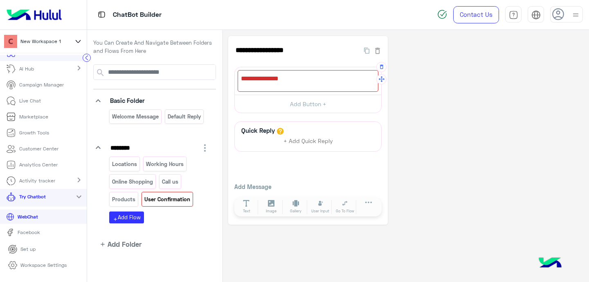
click at [288, 78] on div at bounding box center [308, 81] width 141 height 22
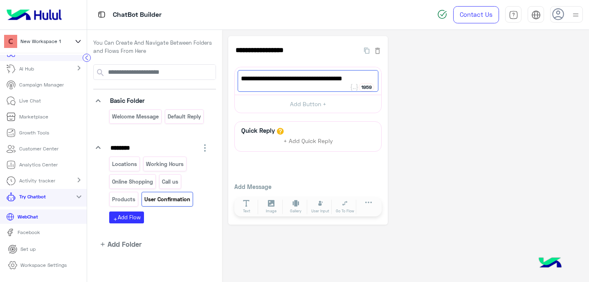
type textarea "**********"
click at [421, 178] on div "**********" at bounding box center [405, 130] width 355 height 188
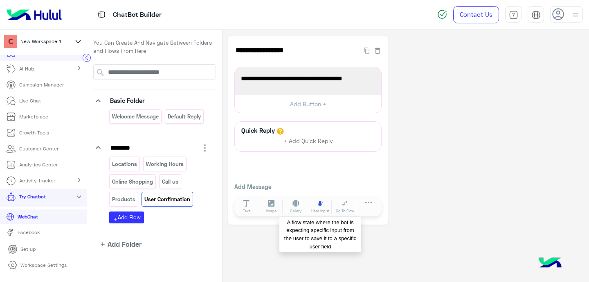
click at [316, 207] on button "User Input" at bounding box center [320, 206] width 23 height 15
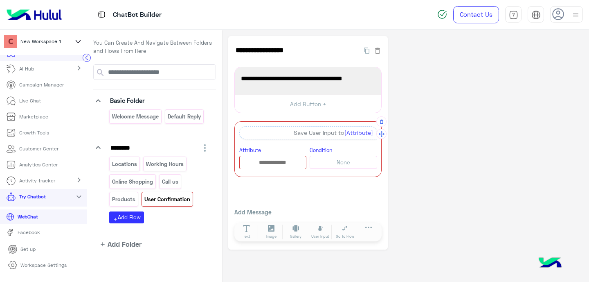
click at [357, 136] on span "{Attribute}" at bounding box center [358, 132] width 29 height 7
click at [274, 167] on input "text" at bounding box center [273, 162] width 67 height 9
click at [272, 176] on span "{{fullname}}:" at bounding box center [259, 177] width 32 height 7
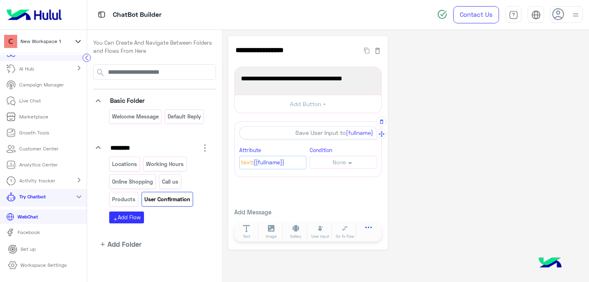
click at [363, 232] on button at bounding box center [368, 228] width 23 height 9
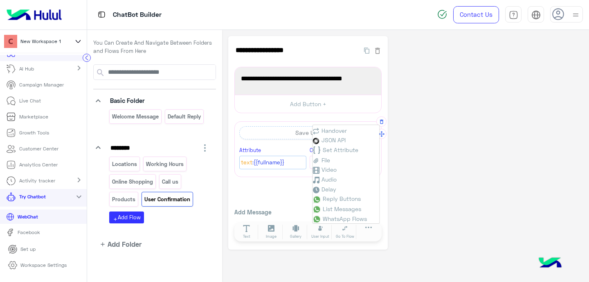
click at [270, 184] on div "**********" at bounding box center [308, 143] width 160 height 214
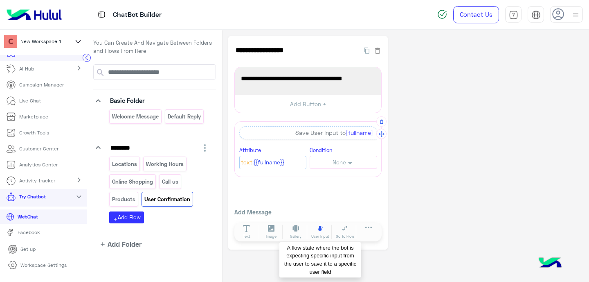
click at [316, 232] on button "User Input" at bounding box center [320, 231] width 23 height 15
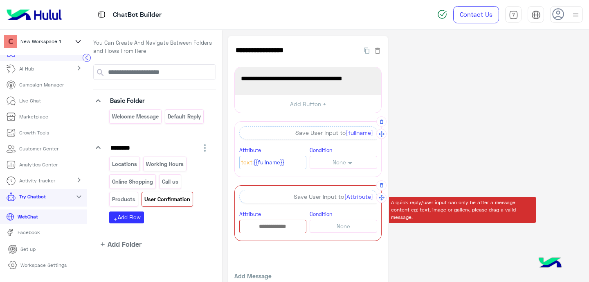
click at [350, 197] on span "{Attribute}" at bounding box center [358, 196] width 29 height 7
click at [277, 226] on input "text" at bounding box center [273, 226] width 67 height 9
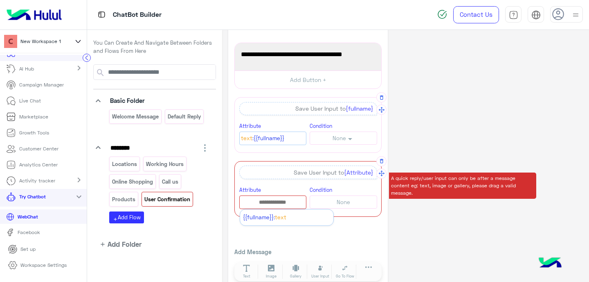
scroll to position [39, 0]
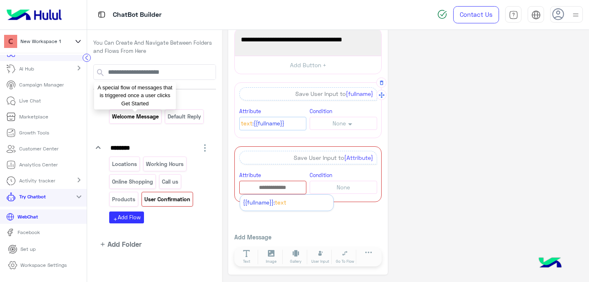
click at [141, 115] on p "Welcome Message" at bounding box center [136, 116] width 48 height 9
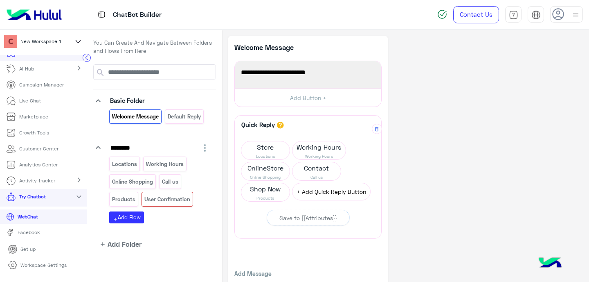
scroll to position [36, 0]
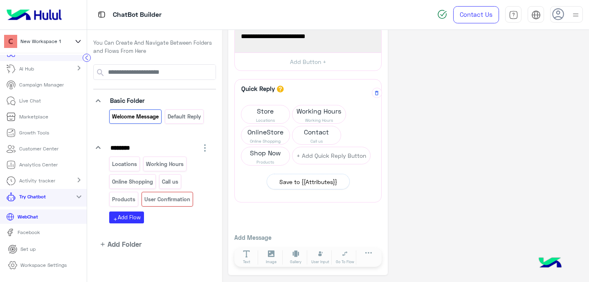
click at [331, 181] on div "Save to {{Attributes}}" at bounding box center [309, 181] width 58 height 9
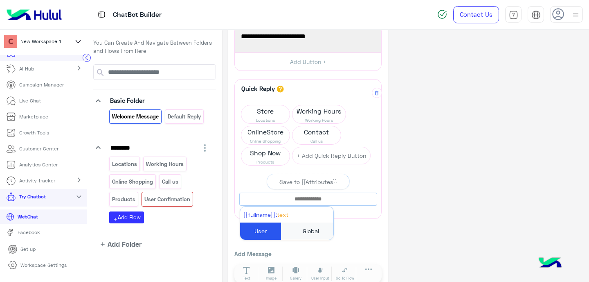
click at [298, 196] on input "text" at bounding box center [308, 198] width 137 height 9
click at [306, 228] on div "Global" at bounding box center [311, 230] width 45 height 17
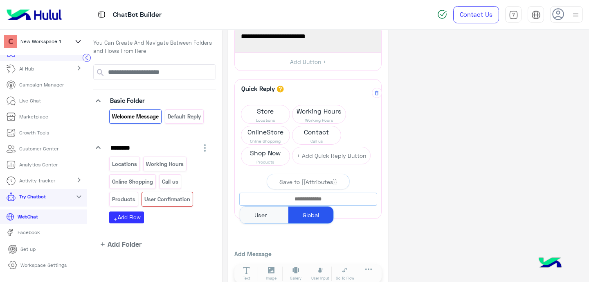
click at [265, 219] on div "User" at bounding box center [260, 214] width 41 height 17
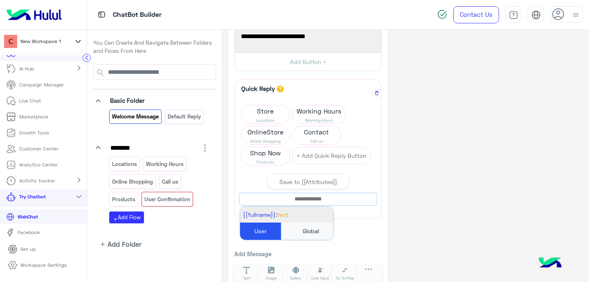
click at [272, 215] on span "{{fullname}}:" at bounding box center [260, 214] width 34 height 7
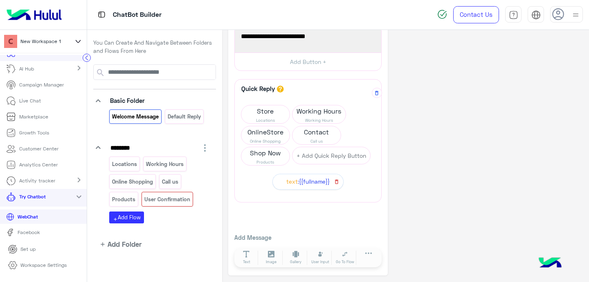
click at [336, 180] on icon "button" at bounding box center [337, 181] width 6 height 6
click at [362, 255] on button at bounding box center [368, 254] width 23 height 9
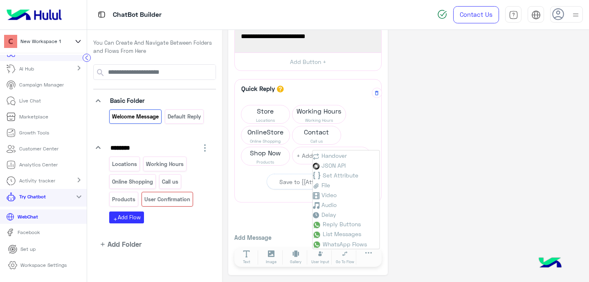
click at [274, 228] on div "Quick Reply A quick reply/user input can only be after a message content eg: te…" at bounding box center [308, 174] width 147 height 190
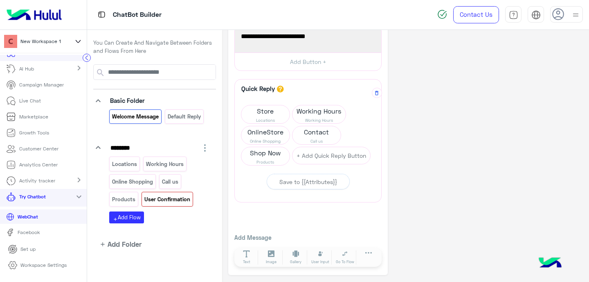
click at [158, 198] on p "User Confirmation" at bounding box center [167, 198] width 47 height 9
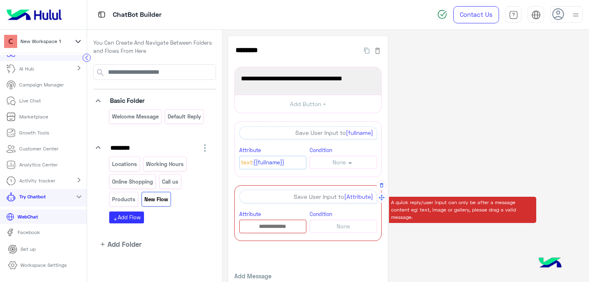
scroll to position [39, 0]
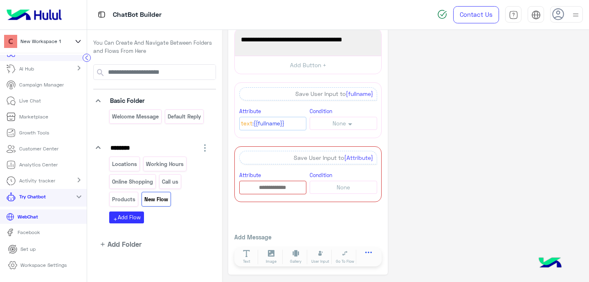
click at [369, 256] on icon at bounding box center [369, 254] width 7 height 7
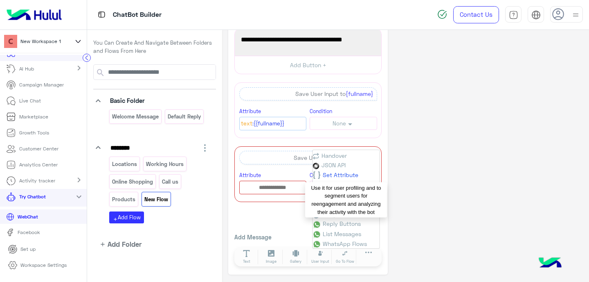
click at [336, 176] on span "Set Attribute" at bounding box center [341, 174] width 36 height 7
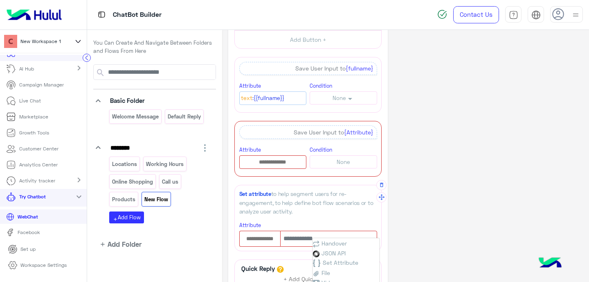
scroll to position [96, 0]
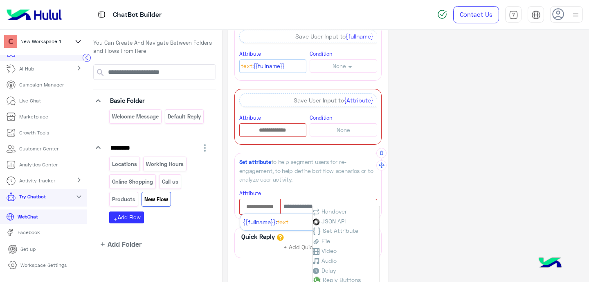
click at [255, 209] on input "text" at bounding box center [260, 206] width 41 height 9
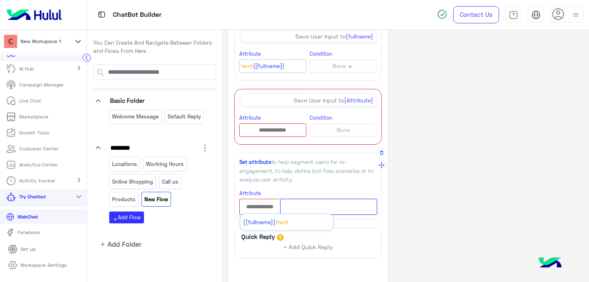
click at [327, 205] on input "text" at bounding box center [328, 207] width 97 height 16
click at [261, 210] on input "text" at bounding box center [260, 206] width 41 height 9
click at [381, 151] on icon "button" at bounding box center [382, 153] width 6 height 6
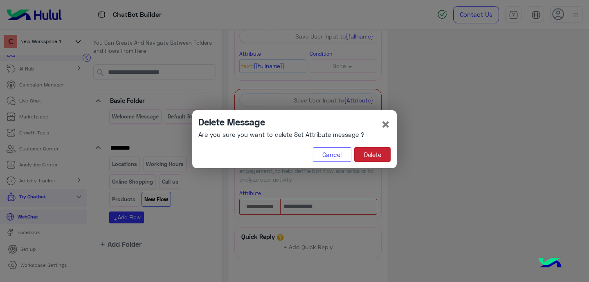
click at [361, 156] on button "Delete" at bounding box center [372, 154] width 36 height 15
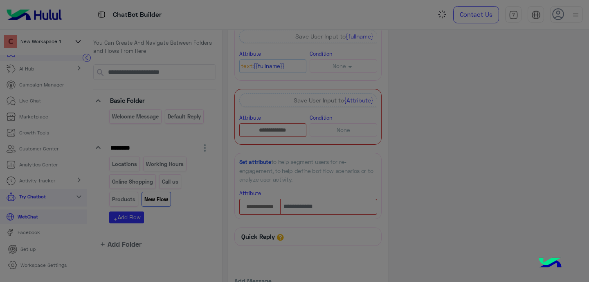
scroll to position [39, 0]
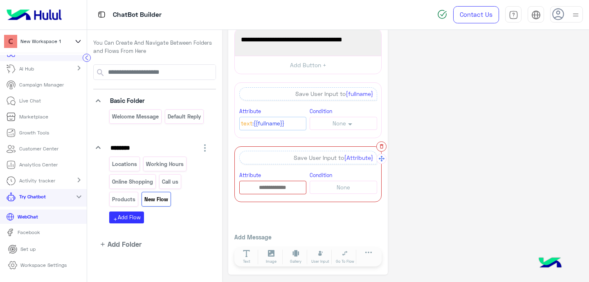
click at [383, 142] on button "button" at bounding box center [382, 146] width 10 height 10
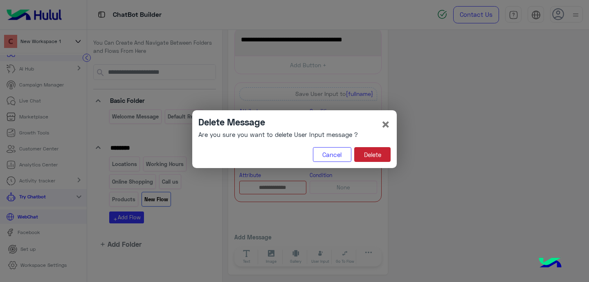
click at [381, 154] on button "Delete" at bounding box center [372, 154] width 36 height 15
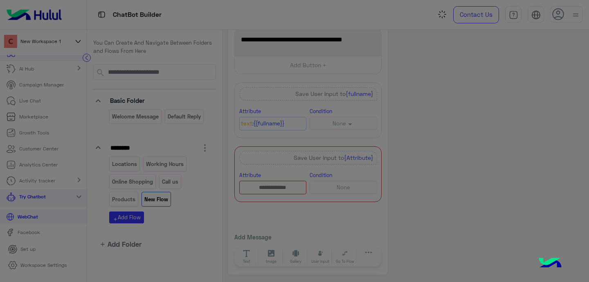
scroll to position [0, 0]
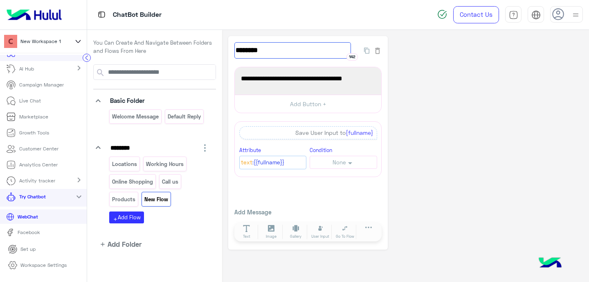
click at [257, 53] on input "********" at bounding box center [293, 50] width 117 height 16
type input "**********"
click at [238, 185] on div "**********" at bounding box center [308, 143] width 160 height 214
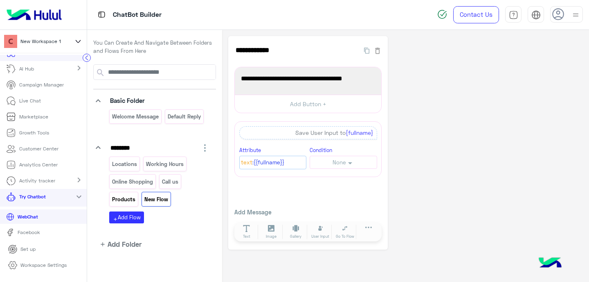
click at [119, 195] on p "Products" at bounding box center [124, 198] width 25 height 9
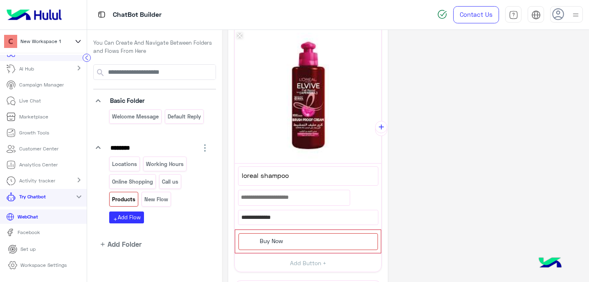
scroll to position [153, 0]
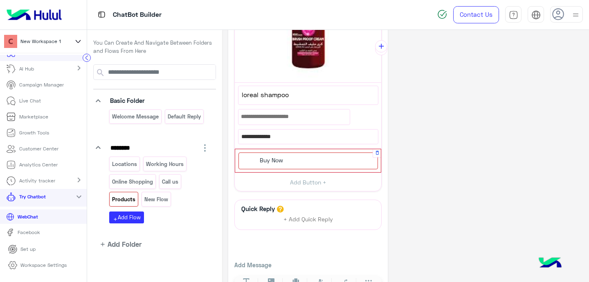
click at [265, 159] on span "Buy Now" at bounding box center [271, 159] width 23 height 7
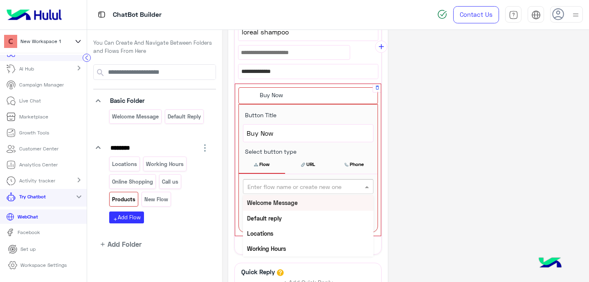
click at [267, 183] on input "text" at bounding box center [295, 186] width 95 height 9
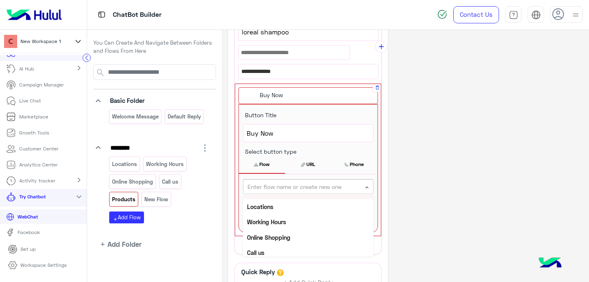
scroll to position [61, 0]
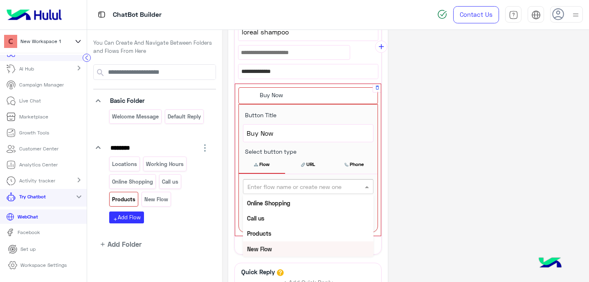
click at [267, 248] on b "New Flow" at bounding box center [259, 248] width 25 height 7
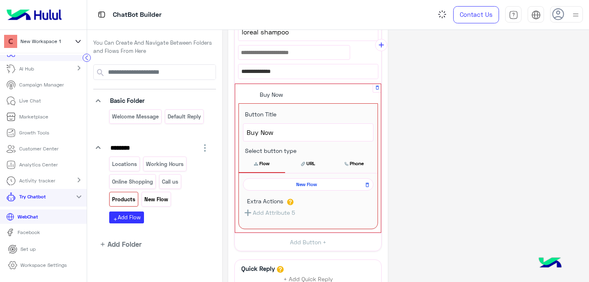
scroll to position [214, 0]
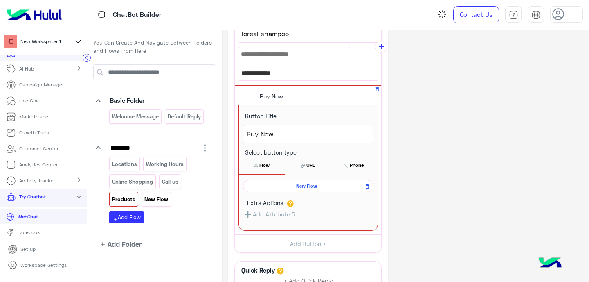
click at [150, 197] on p "New Flow" at bounding box center [156, 198] width 25 height 9
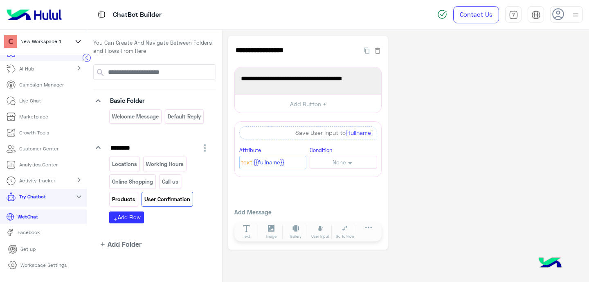
click at [127, 200] on p "Products" at bounding box center [124, 198] width 25 height 9
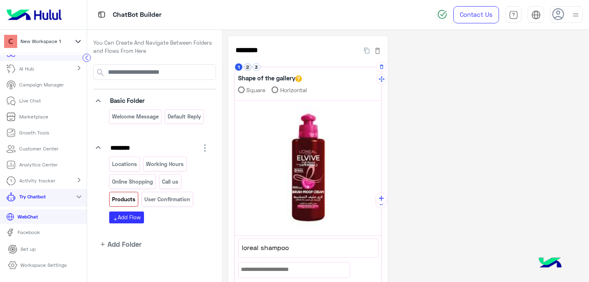
click at [246, 66] on button "2" at bounding box center [248, 67] width 8 height 8
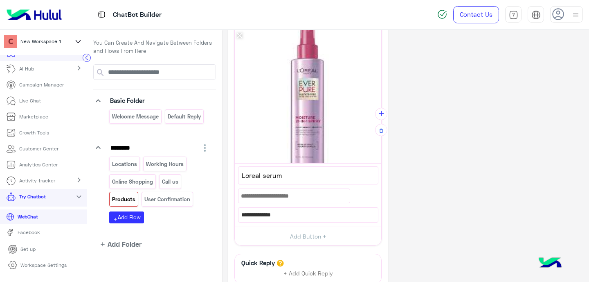
scroll to position [153, 0]
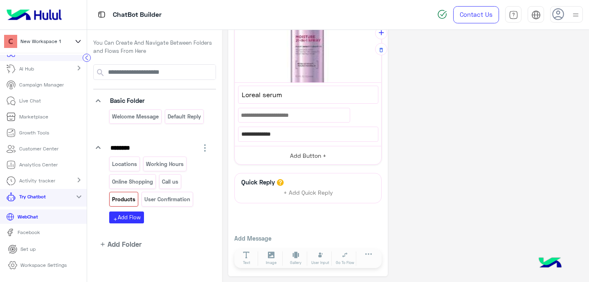
click at [307, 157] on button "Add Button +" at bounding box center [308, 155] width 147 height 18
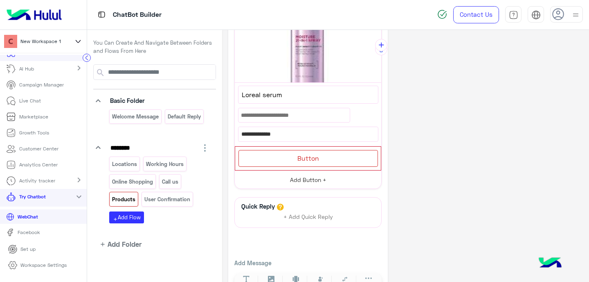
scroll to position [165, 0]
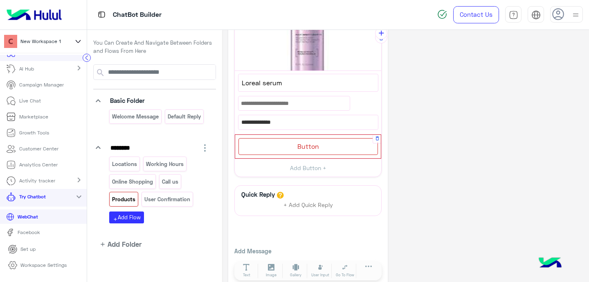
click at [306, 146] on span "Button" at bounding box center [309, 146] width 22 height 8
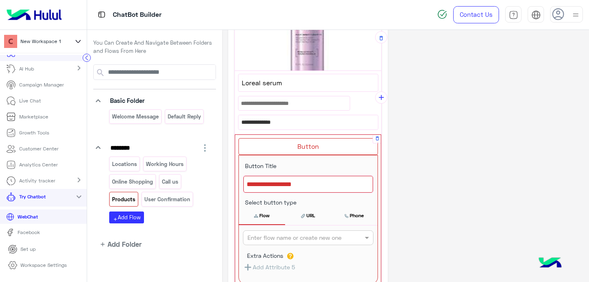
scroll to position [229, 0]
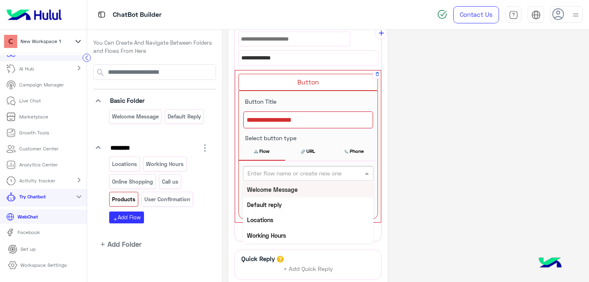
click at [269, 175] on input "text" at bounding box center [295, 173] width 95 height 9
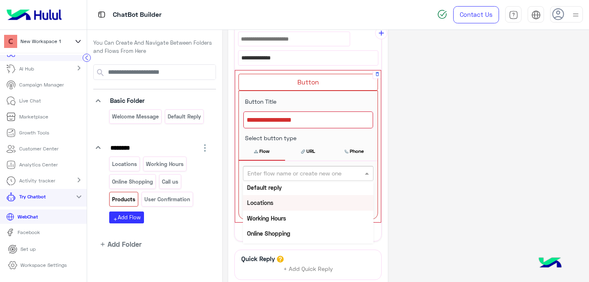
scroll to position [61, 0]
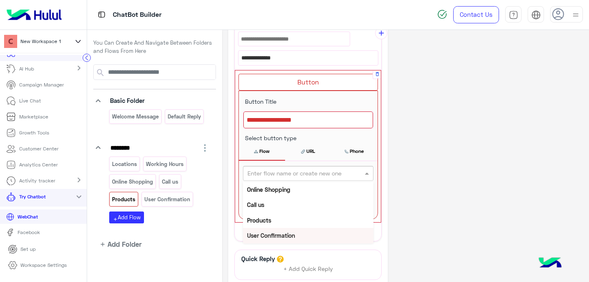
click at [278, 234] on b "User Confirmation" at bounding box center [271, 235] width 48 height 7
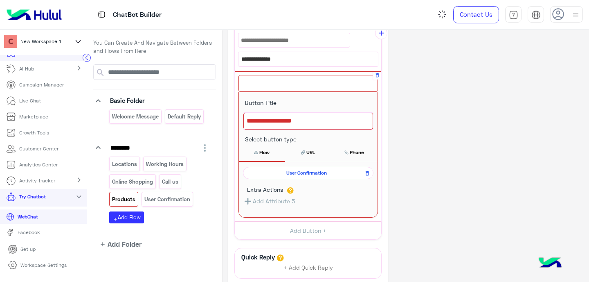
click at [259, 119] on div at bounding box center [309, 120] width 130 height 17
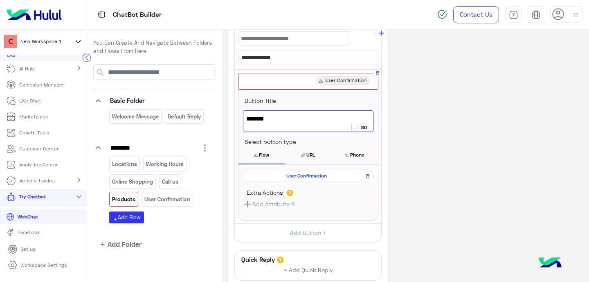
scroll to position [229, 0]
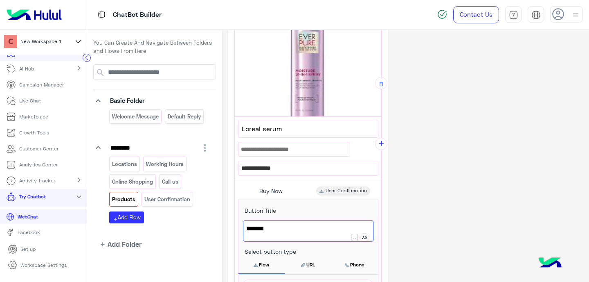
type textarea "*******"
click at [430, 186] on div "**********" at bounding box center [405, 190] width 355 height 546
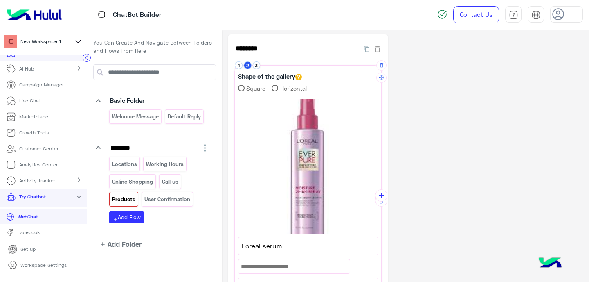
scroll to position [0, 0]
click at [255, 65] on button "3" at bounding box center [257, 67] width 8 height 8
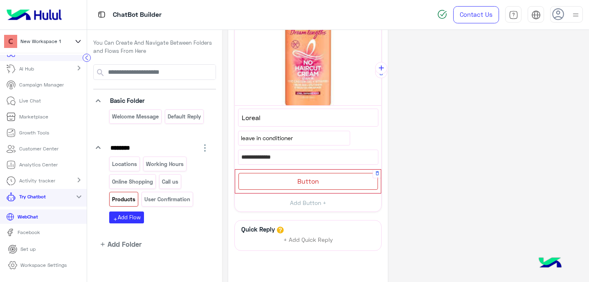
scroll to position [134, 0]
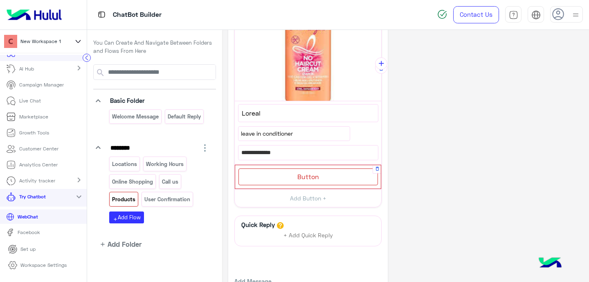
click at [305, 174] on span "Button" at bounding box center [309, 176] width 22 height 8
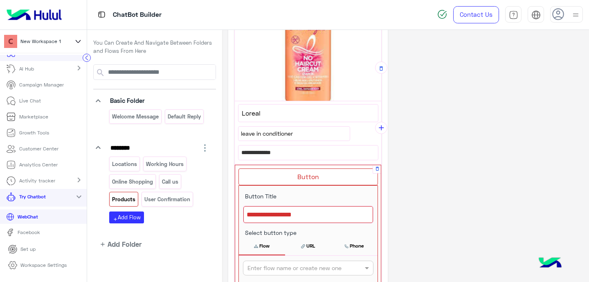
scroll to position [199, 0]
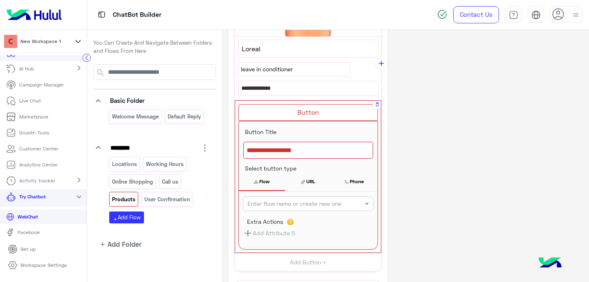
click at [257, 154] on div at bounding box center [309, 150] width 130 height 17
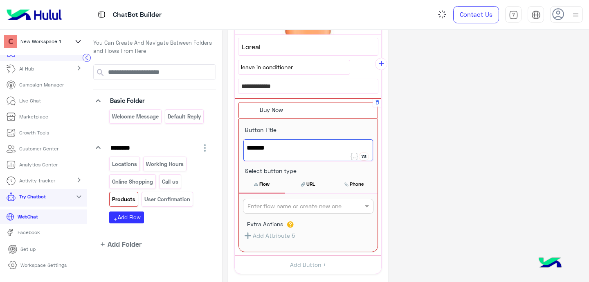
type textarea "*******"
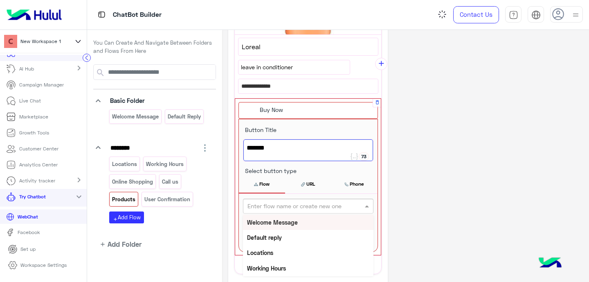
click at [310, 210] on div "Enter flow name or create new one" at bounding box center [295, 205] width 94 height 9
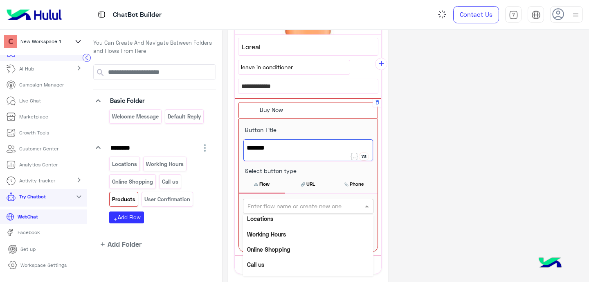
scroll to position [61, 0]
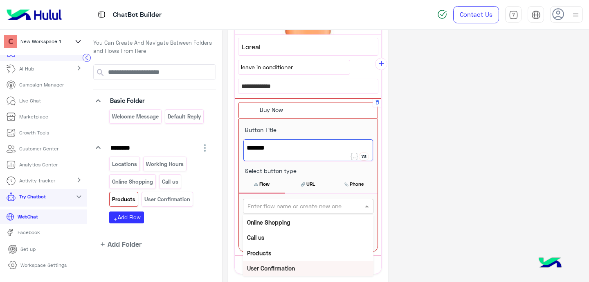
click at [299, 269] on div "User Confirmation" at bounding box center [308, 267] width 131 height 15
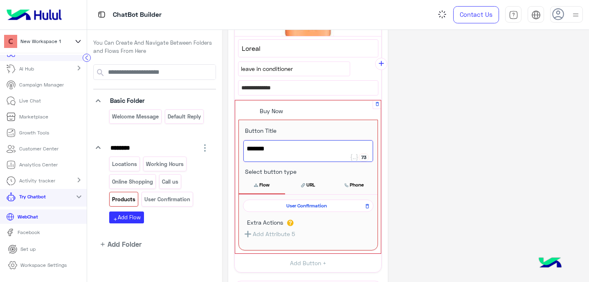
click at [429, 224] on div "**********" at bounding box center [405, 110] width 355 height 546
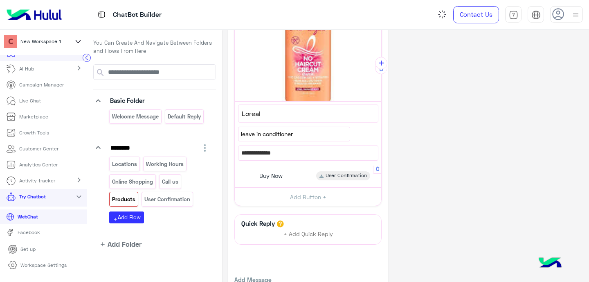
scroll to position [133, 0]
click at [171, 197] on p "User Confirmation" at bounding box center [167, 198] width 47 height 9
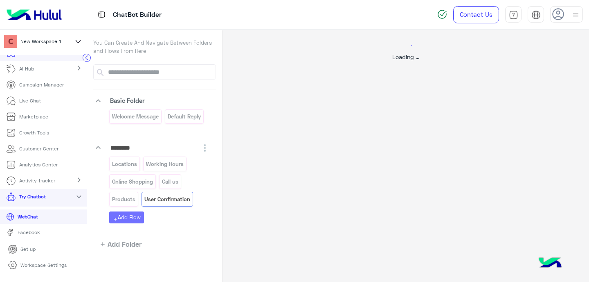
scroll to position [0, 0]
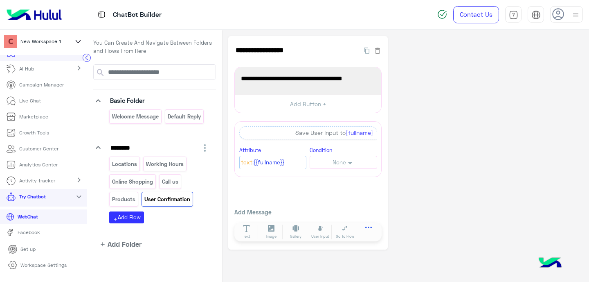
click at [366, 232] on icon at bounding box center [369, 229] width 7 height 7
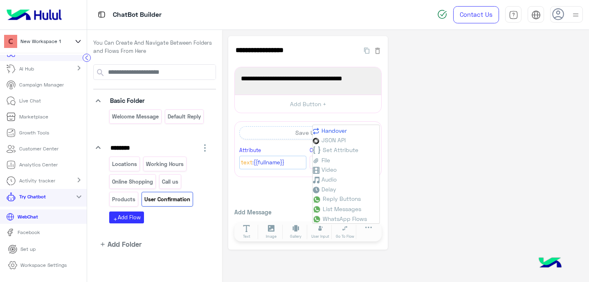
click at [339, 132] on span "Handover" at bounding box center [334, 130] width 25 height 7
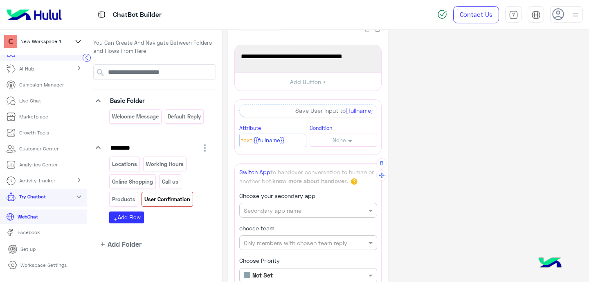
scroll to position [69, 0]
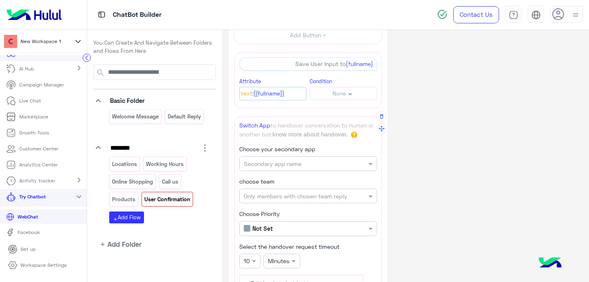
click at [290, 159] on input "text" at bounding box center [295, 163] width 102 height 9
click at [282, 183] on div "Widebot Inbox" at bounding box center [308, 179] width 138 height 15
click at [283, 195] on input "text" at bounding box center [295, 196] width 102 height 9
click at [281, 211] on b "Unassigned team" at bounding box center [275, 211] width 47 height 7
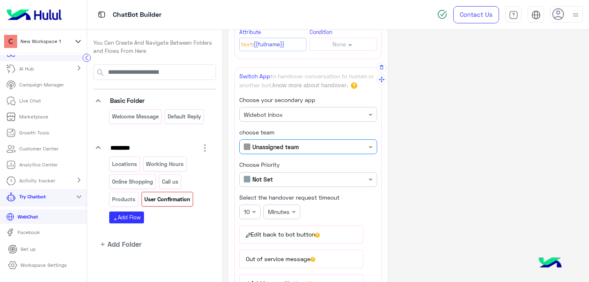
scroll to position [119, 0]
click at [274, 178] on input "text" at bounding box center [295, 178] width 102 height 9
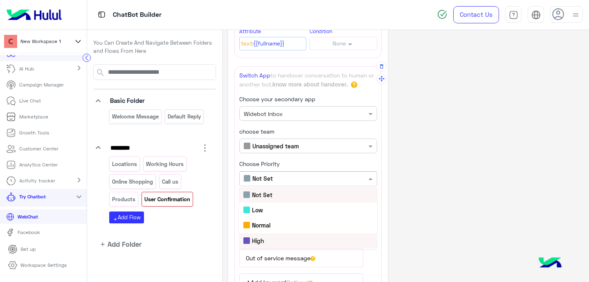
click at [272, 237] on div "High" at bounding box center [308, 240] width 138 height 15
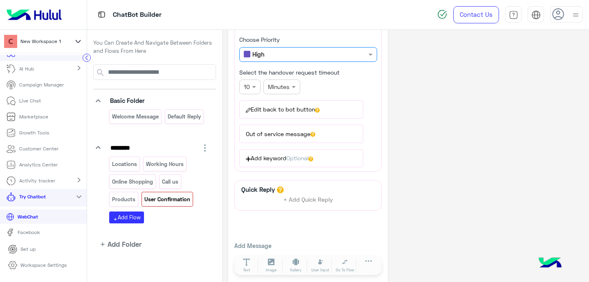
scroll to position [244, 0]
click at [273, 112] on button "Edit back to bot button" at bounding box center [301, 108] width 124 height 18
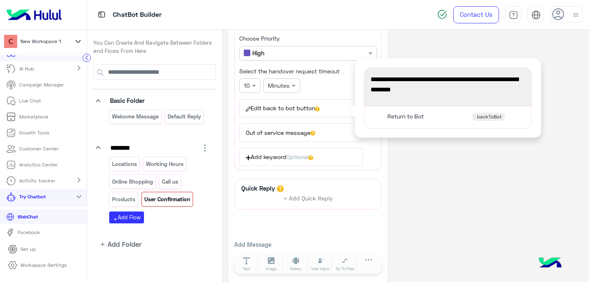
click at [494, 117] on span "backToBot" at bounding box center [489, 116] width 25 height 7
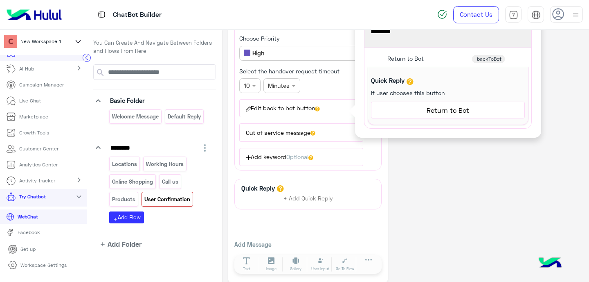
click at [448, 114] on span "Return to Bot" at bounding box center [448, 110] width 147 height 11
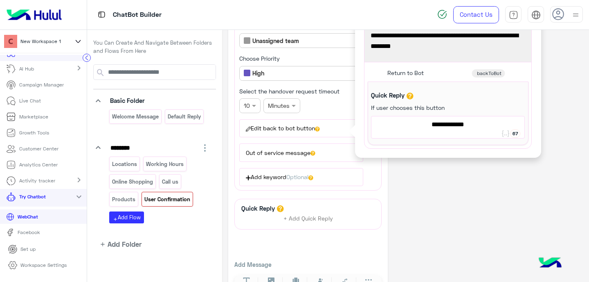
scroll to position [183, 0]
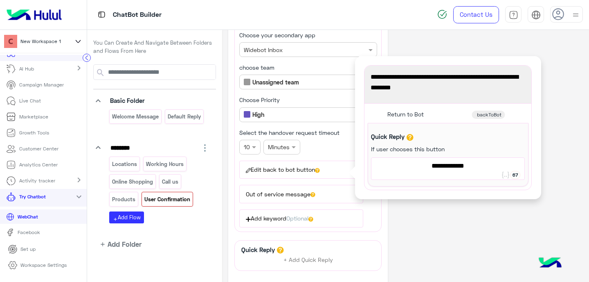
click at [472, 225] on div "**********" at bounding box center [405, 98] width 355 height 490
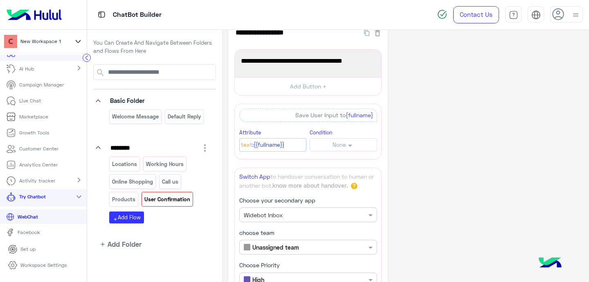
scroll to position [0, 0]
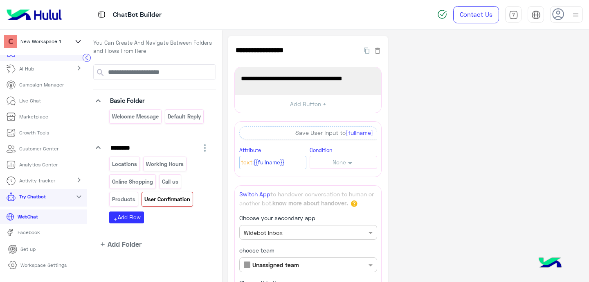
click at [524, 170] on div "**********" at bounding box center [405, 281] width 355 height 490
click at [34, 218] on p "WebChat" at bounding box center [27, 216] width 27 height 7
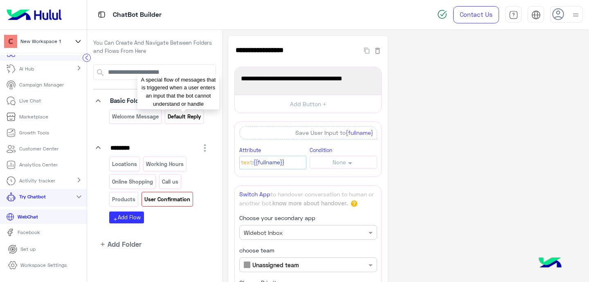
click at [176, 116] on p "Default reply" at bounding box center [184, 116] width 34 height 9
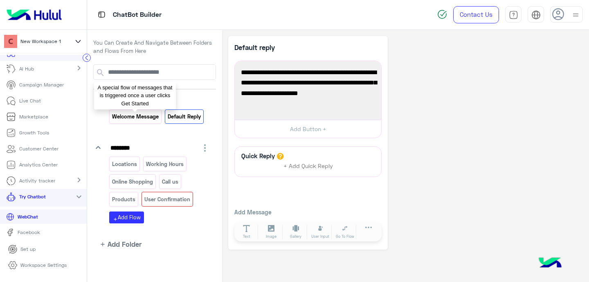
click at [135, 117] on p "Welcome Message" at bounding box center [136, 116] width 48 height 9
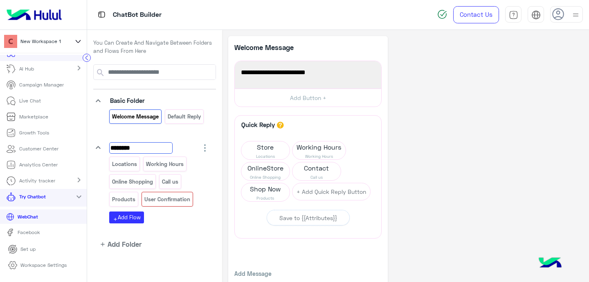
click at [119, 145] on input "********" at bounding box center [140, 147] width 63 height 11
click at [168, 197] on p "User Confirmation" at bounding box center [167, 198] width 47 height 9
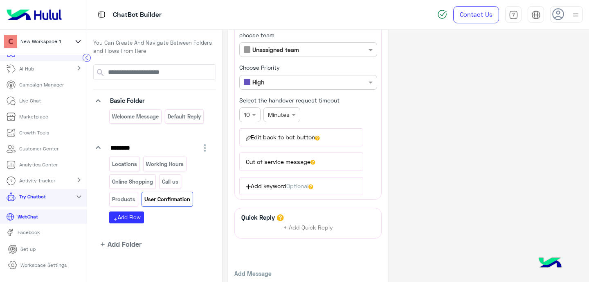
scroll to position [250, 0]
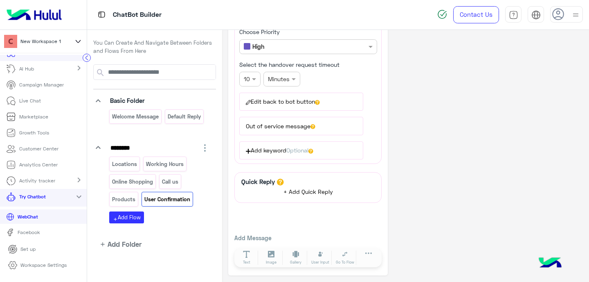
click at [306, 192] on span "+ Add Quick Reply" at bounding box center [309, 191] width 50 height 7
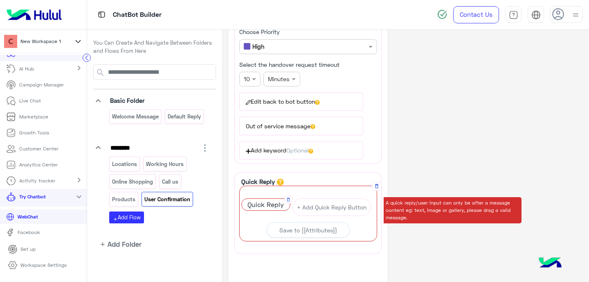
click at [255, 205] on span "Quick Reply" at bounding box center [266, 204] width 48 height 11
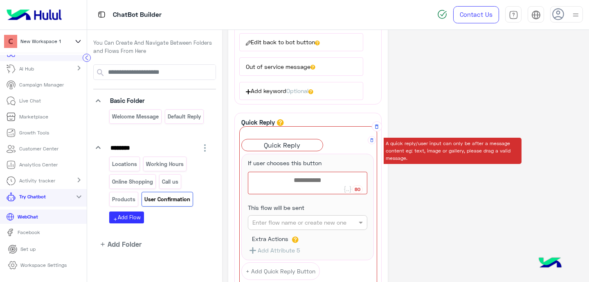
scroll to position [310, 0]
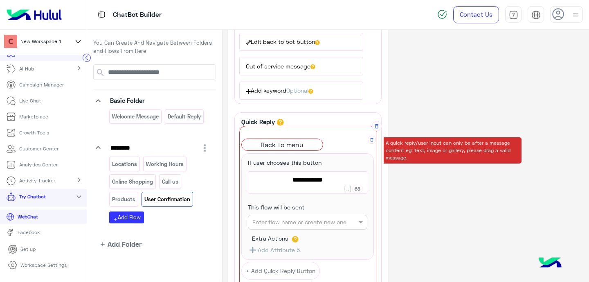
type textarea "**********"
click at [347, 222] on div at bounding box center [307, 221] width 119 height 9
click at [340, 238] on div "Welcome Message" at bounding box center [308, 237] width 120 height 15
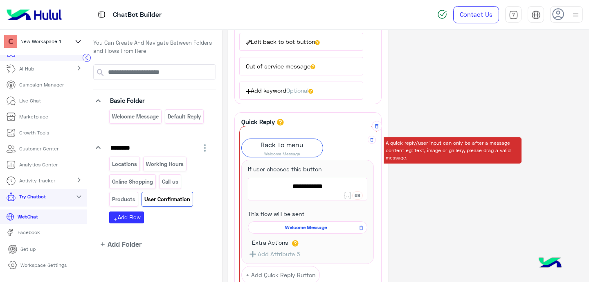
click at [429, 199] on div "**********" at bounding box center [405, 60] width 355 height 668
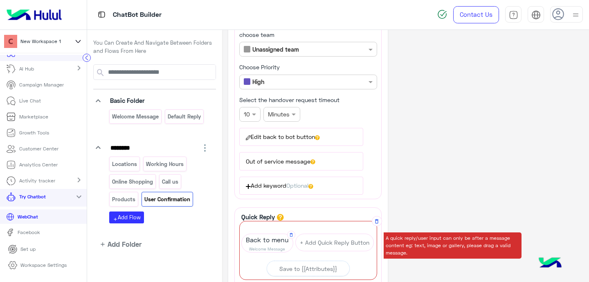
scroll to position [169, 0]
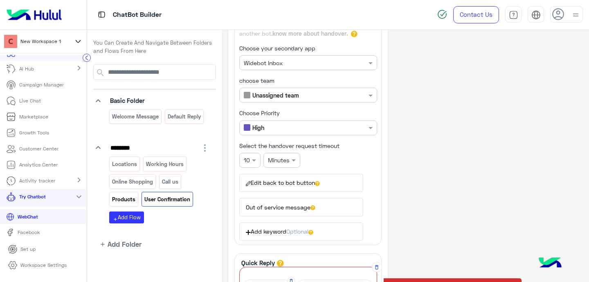
click at [118, 197] on p "Products" at bounding box center [124, 198] width 25 height 9
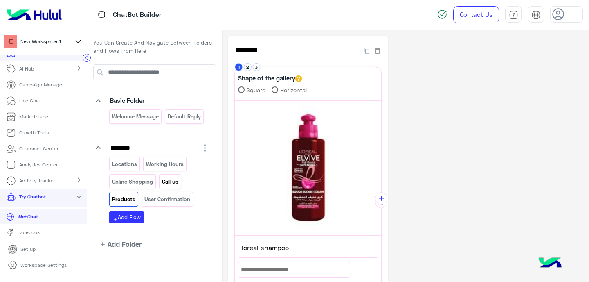
click at [163, 186] on div "Call us" at bounding box center [170, 181] width 22 height 14
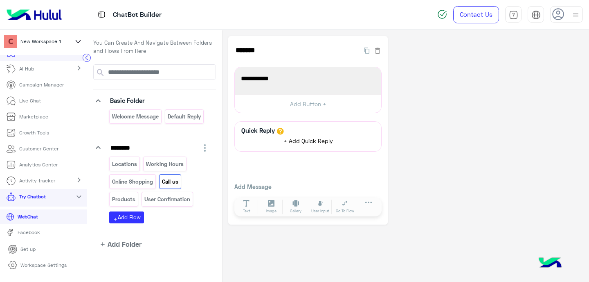
click at [302, 142] on span "+ Add Quick Reply" at bounding box center [309, 140] width 50 height 7
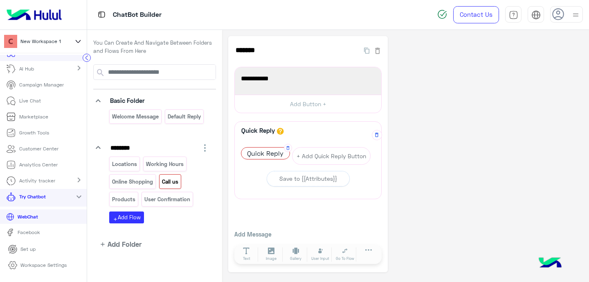
click at [259, 155] on span "Quick Reply" at bounding box center [265, 152] width 48 height 11
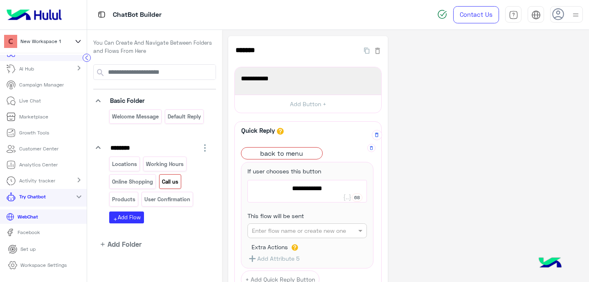
type textarea "**********"
click at [298, 233] on input "text" at bounding box center [294, 230] width 85 height 9
click at [291, 249] on b "Welcome Message" at bounding box center [277, 246] width 51 height 7
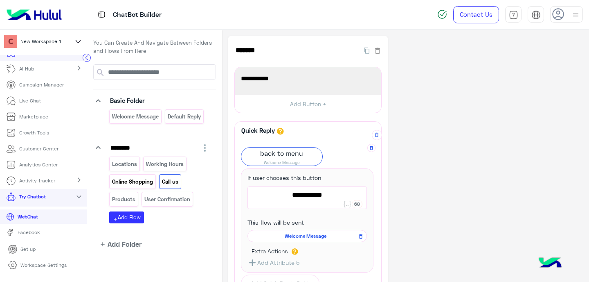
click at [117, 182] on p "Online Shopping" at bounding box center [133, 181] width 42 height 9
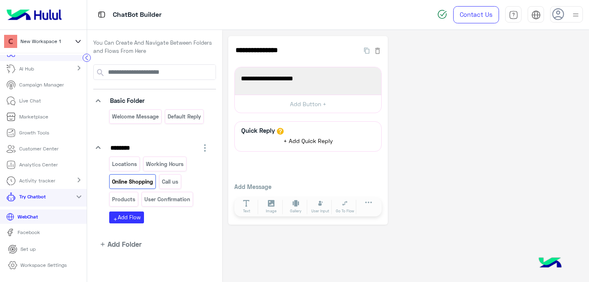
click at [295, 140] on span "+ Add Quick Reply" at bounding box center [309, 140] width 50 height 7
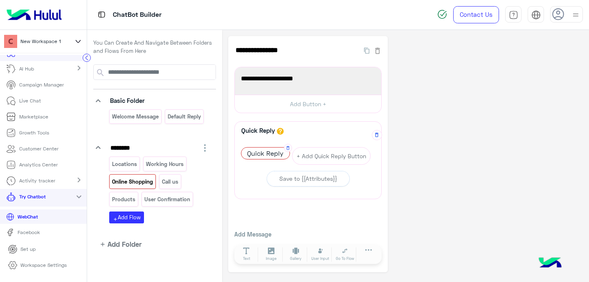
click at [264, 153] on span "Quick Reply" at bounding box center [265, 152] width 48 height 11
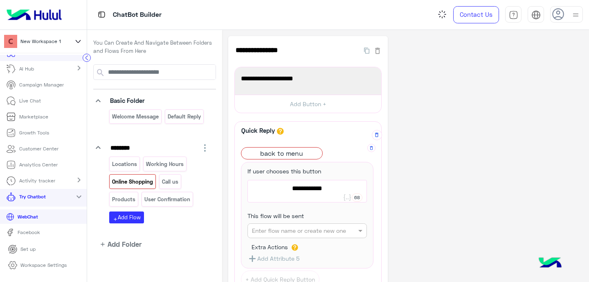
type textarea "**********"
click at [325, 234] on input "text" at bounding box center [294, 230] width 85 height 9
click at [311, 247] on div "Welcome Message" at bounding box center [308, 246] width 120 height 15
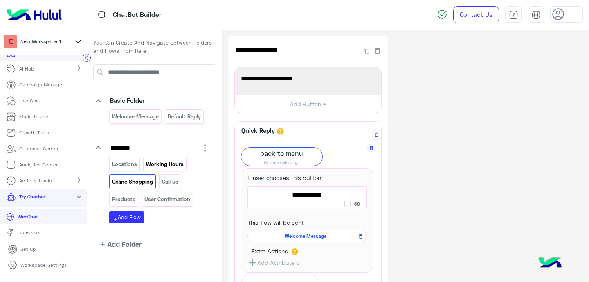
click at [163, 162] on p "Working Hours" at bounding box center [164, 163] width 39 height 9
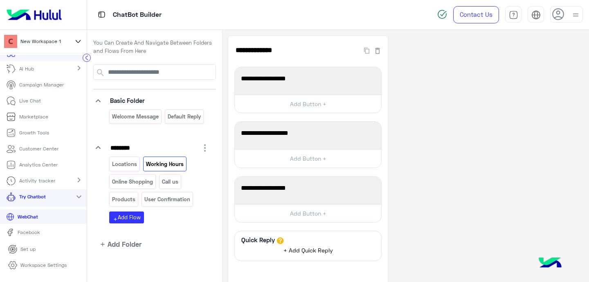
click at [284, 249] on span "+ Add Quick Reply" at bounding box center [309, 249] width 50 height 7
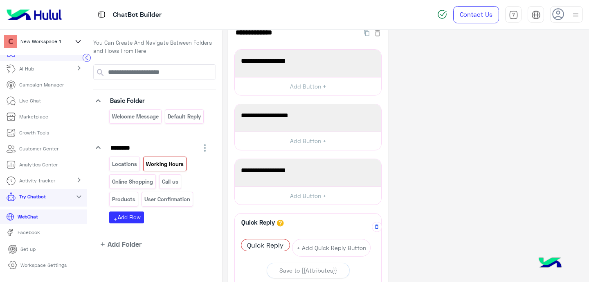
scroll to position [30, 0]
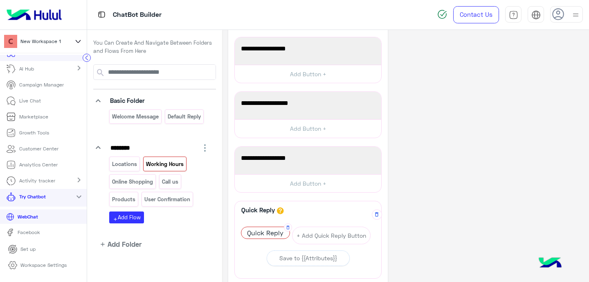
click at [274, 236] on span "Quick Reply" at bounding box center [265, 232] width 48 height 11
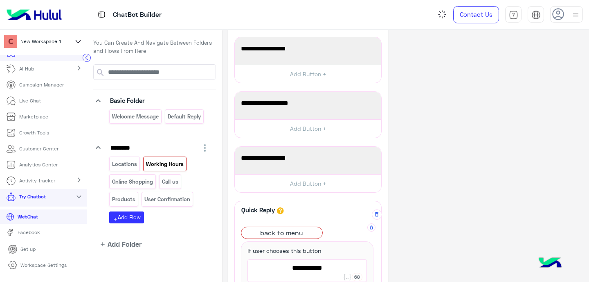
scroll to position [189, 0]
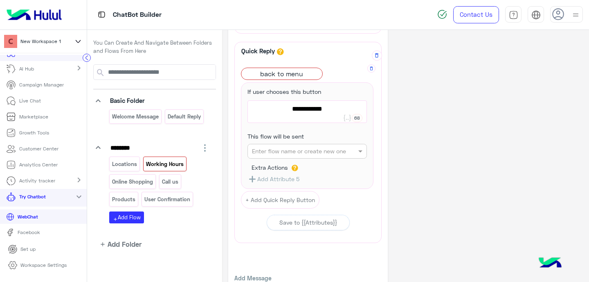
type textarea "**********"
click at [288, 153] on input "text" at bounding box center [294, 151] width 85 height 9
click at [282, 168] on b "Welcome Message" at bounding box center [277, 167] width 51 height 7
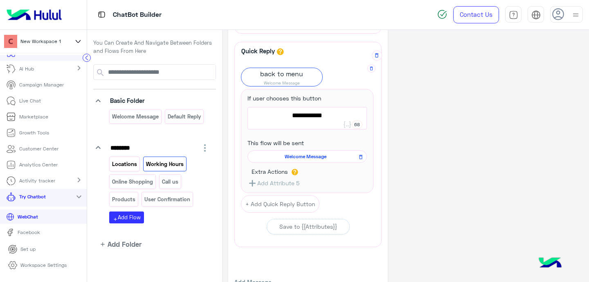
click at [128, 165] on p "Locations" at bounding box center [125, 163] width 26 height 9
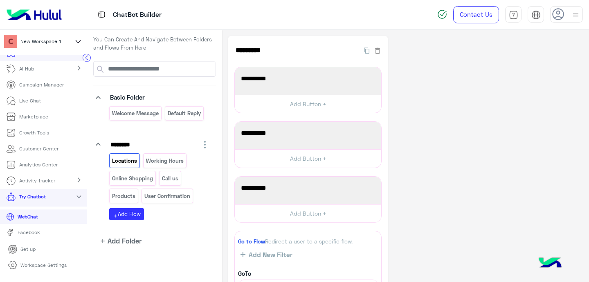
scroll to position [5, 0]
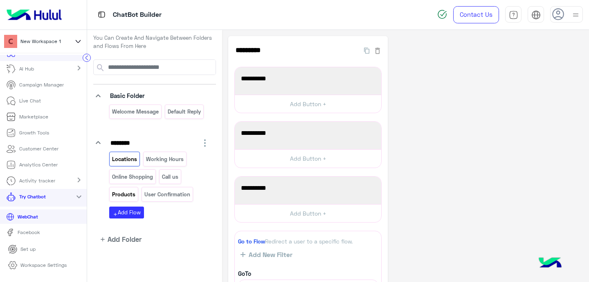
click at [115, 196] on p "Products" at bounding box center [124, 194] width 25 height 9
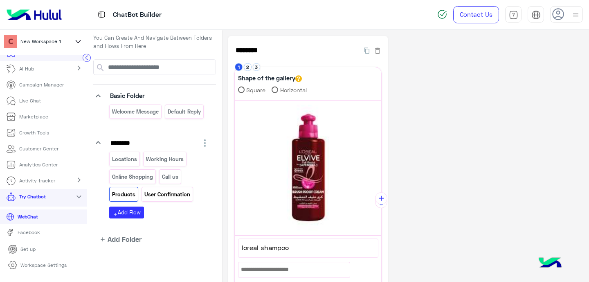
click at [168, 195] on p "User Confirmation" at bounding box center [167, 194] width 47 height 9
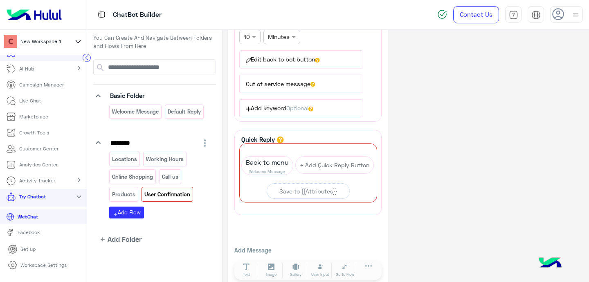
scroll to position [305, 0]
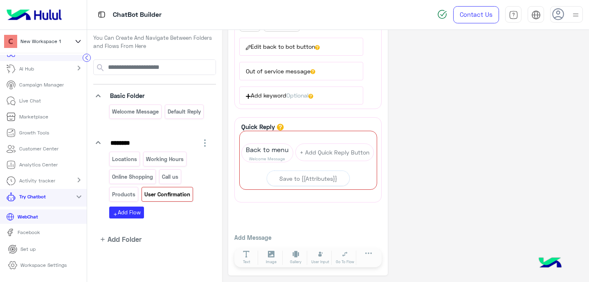
click at [32, 213] on p "WebChat" at bounding box center [27, 216] width 27 height 7
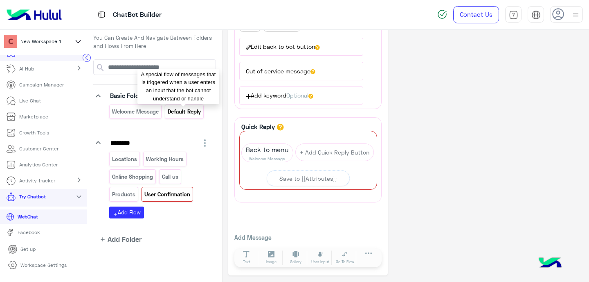
click at [194, 112] on p "Default reply" at bounding box center [184, 111] width 34 height 9
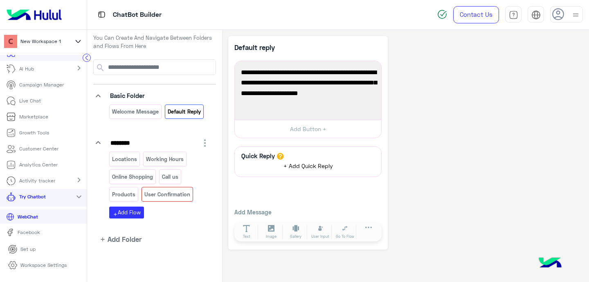
click at [305, 165] on span "+ Add Quick Reply" at bounding box center [309, 165] width 50 height 7
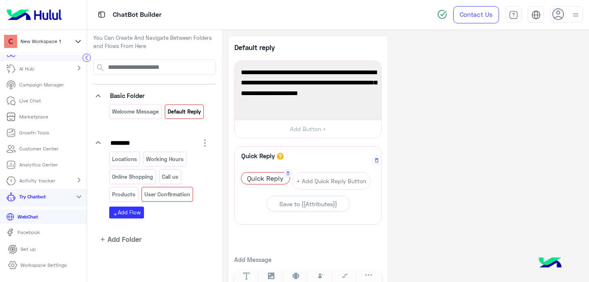
click at [269, 179] on span "Quick Reply" at bounding box center [265, 177] width 48 height 11
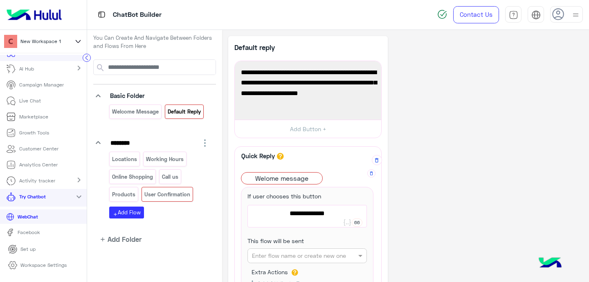
type textarea "**********"
click at [286, 258] on input "text" at bounding box center [294, 255] width 85 height 9
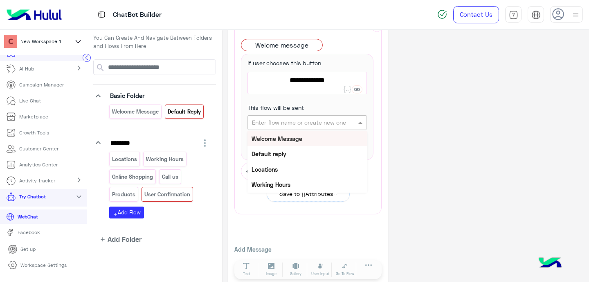
scroll to position [138, 0]
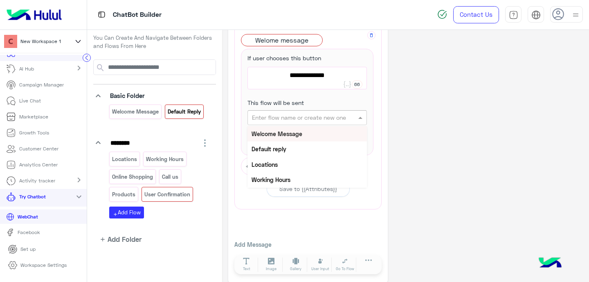
click at [264, 133] on b "Welcome Message" at bounding box center [277, 133] width 51 height 7
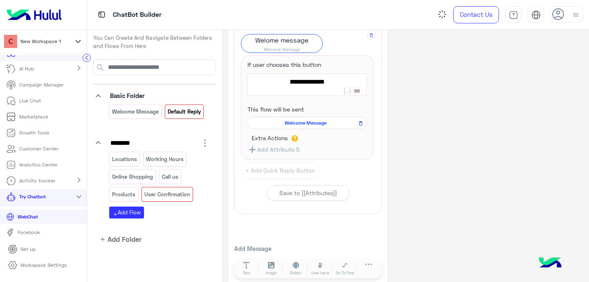
click at [471, 183] on div "**********" at bounding box center [405, 92] width 355 height 388
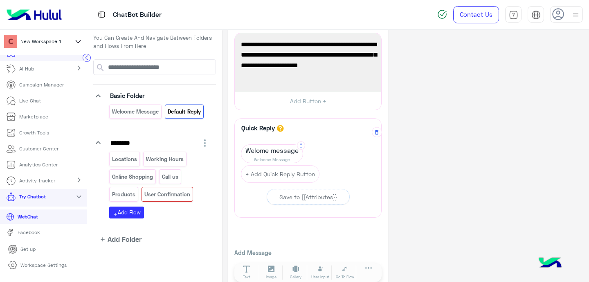
scroll to position [0, 0]
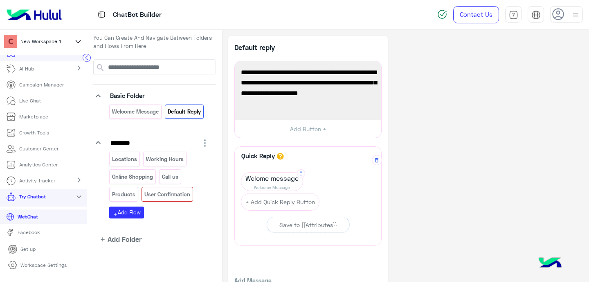
click at [32, 216] on p "WebChat" at bounding box center [27, 216] width 27 height 7
click at [266, 178] on span "Welome message" at bounding box center [271, 177] width 61 height 11
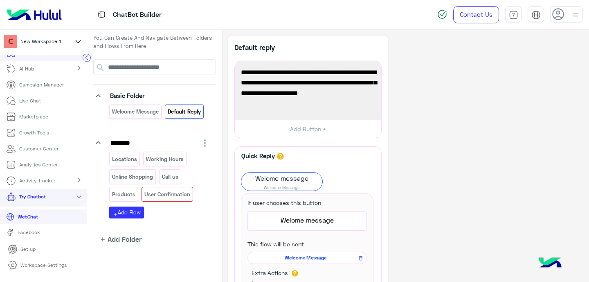
click at [291, 225] on span "Welome message" at bounding box center [307, 219] width 113 height 11
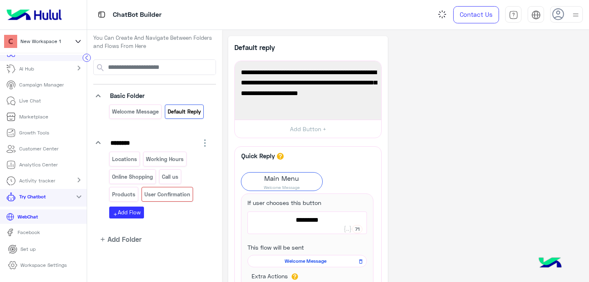
type textarea "*********"
click at [492, 221] on div "**********" at bounding box center [405, 230] width 355 height 388
